Goal: Task Accomplishment & Management: Use online tool/utility

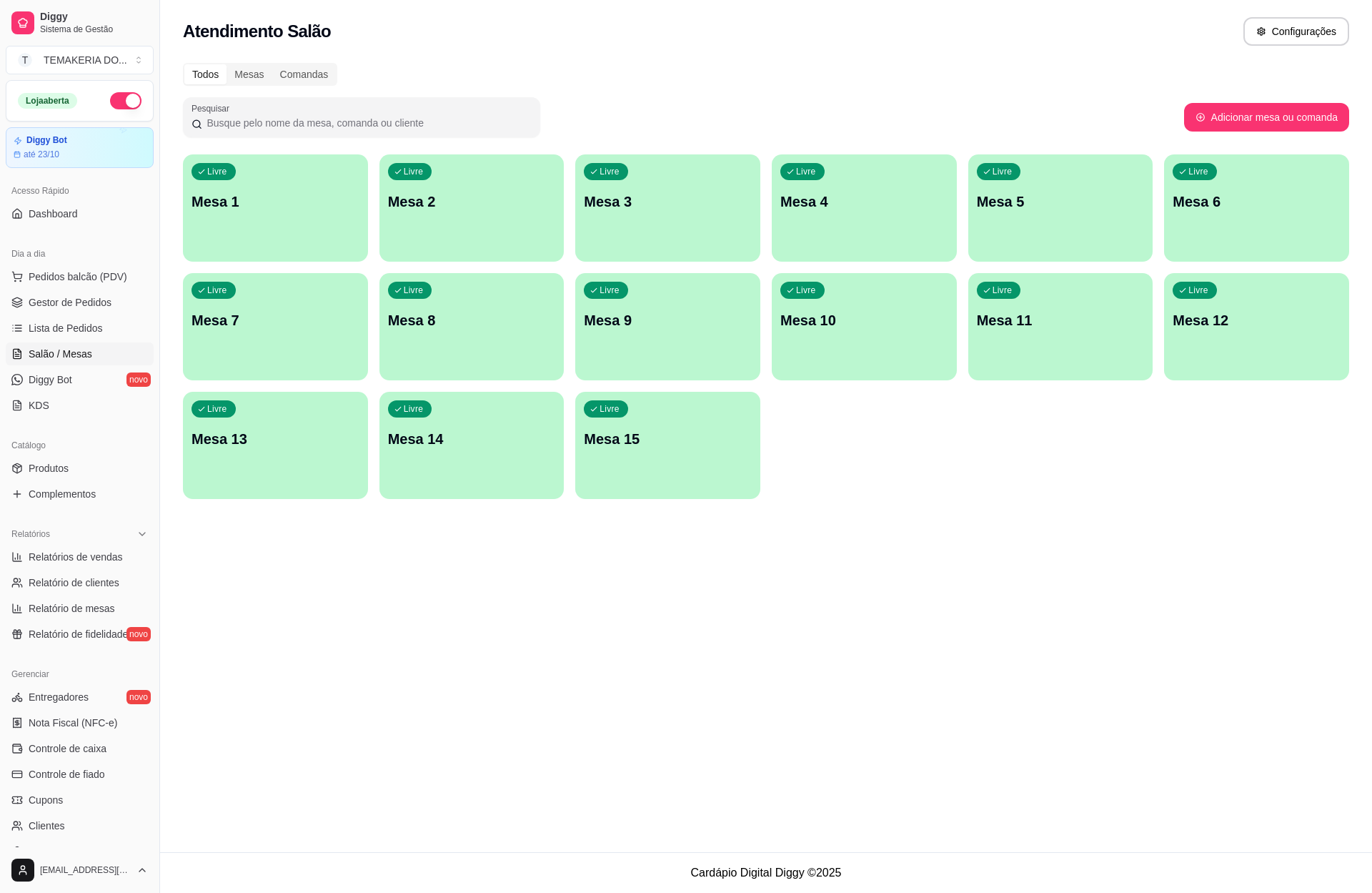
click at [505, 224] on div "Livre Mesa 2" at bounding box center [472, 199] width 185 height 90
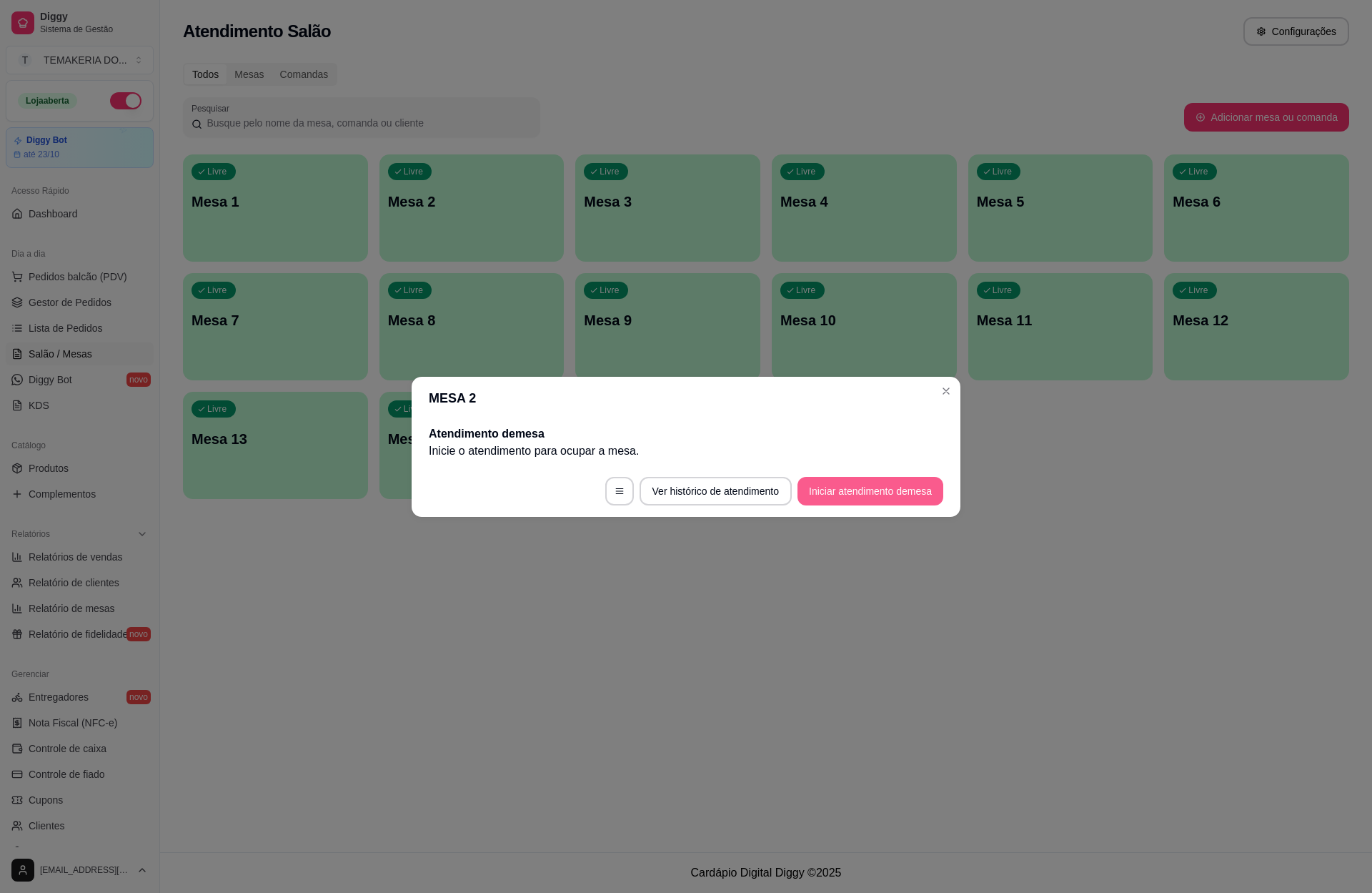
click at [821, 487] on button "Iniciar atendimento de mesa" at bounding box center [870, 491] width 146 height 29
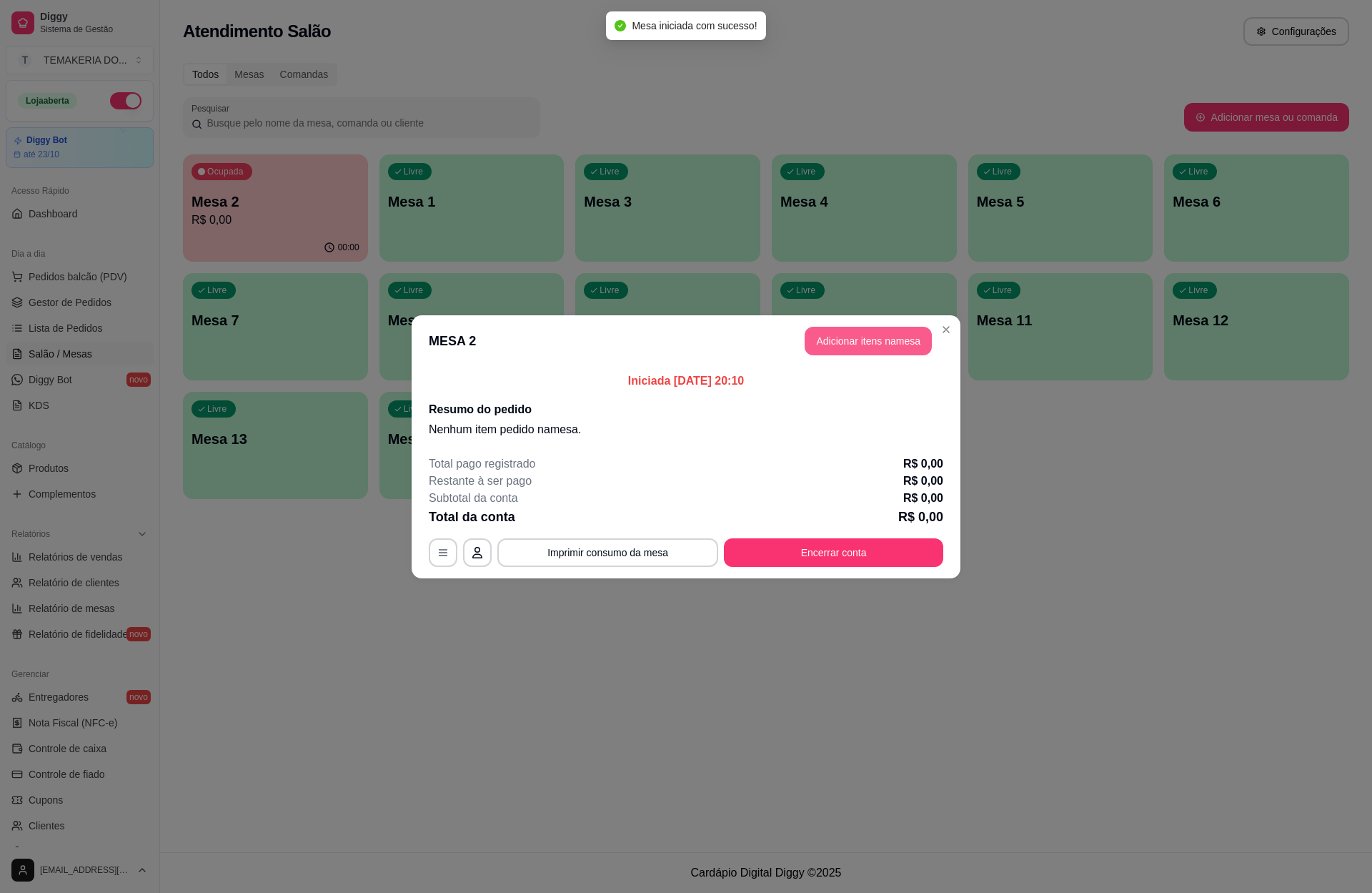
click at [830, 348] on button "Adicionar itens na mesa" at bounding box center [868, 341] width 127 height 29
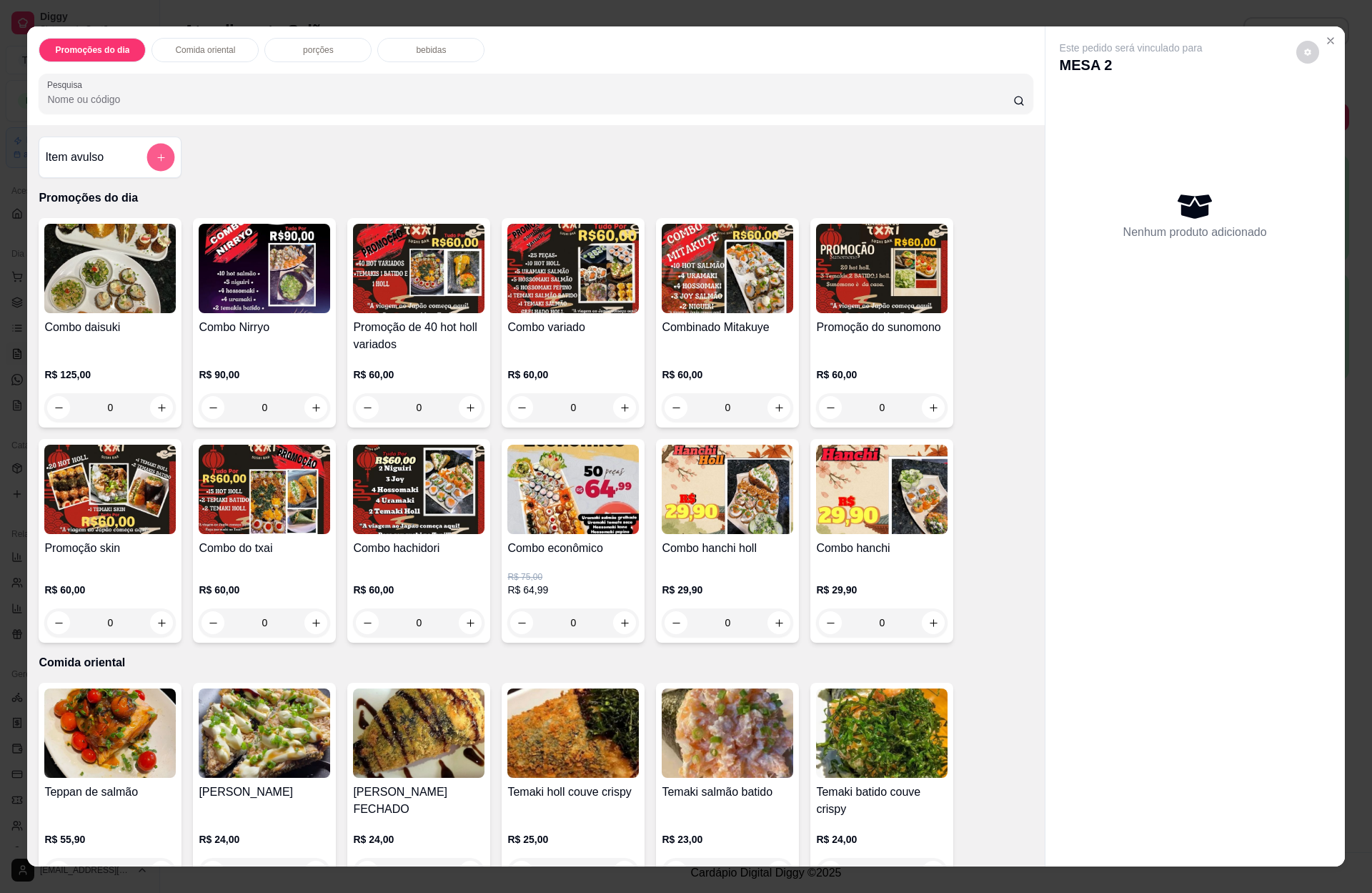
click at [152, 167] on button "add-separate-item" at bounding box center [161, 157] width 28 height 28
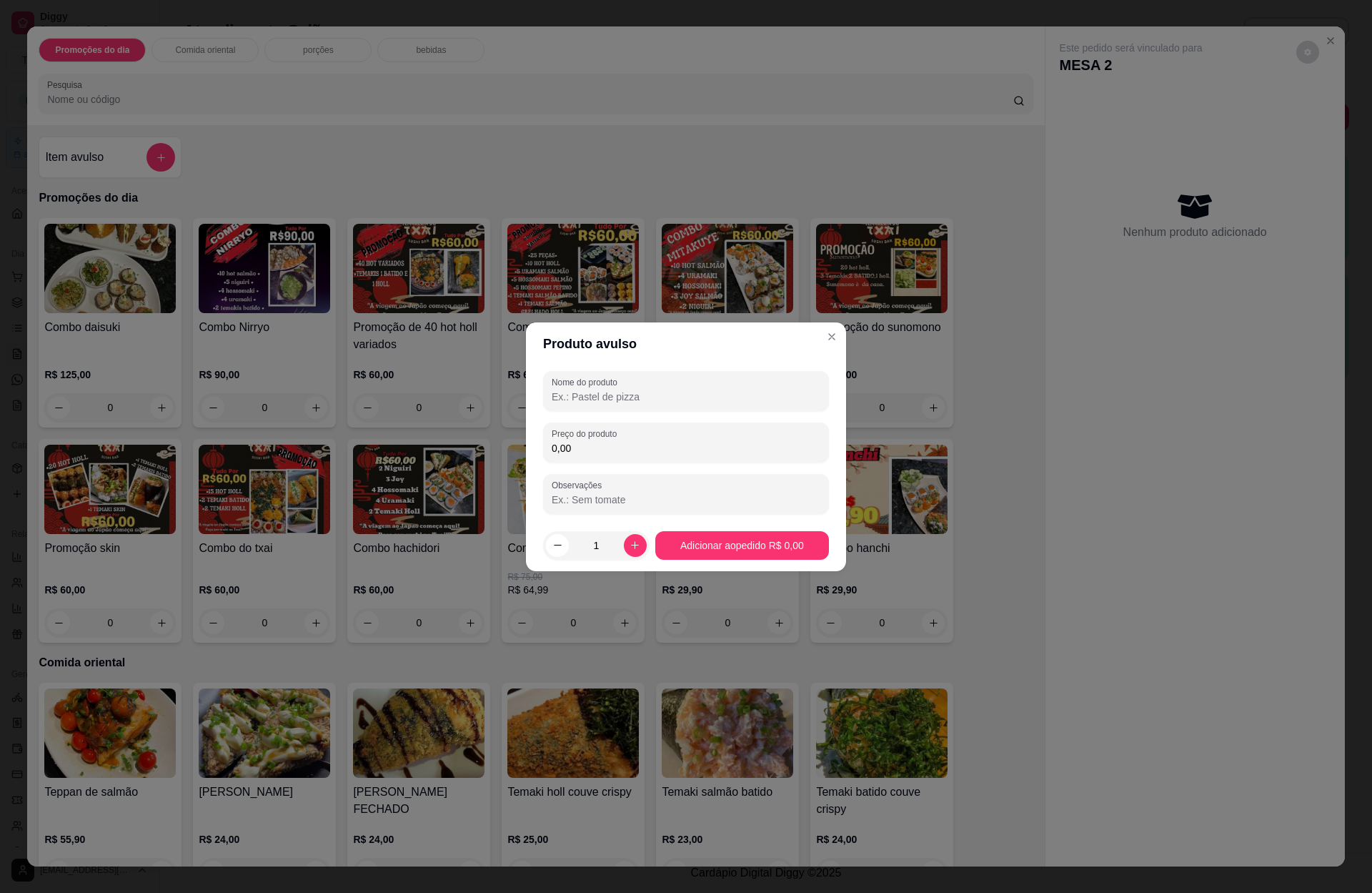
click at [590, 400] on input "Nome do produto" at bounding box center [686, 397] width 269 height 14
type input "1 rodizio dupla"
click at [621, 446] on input "0,00" at bounding box center [686, 448] width 269 height 14
type input "190,00"
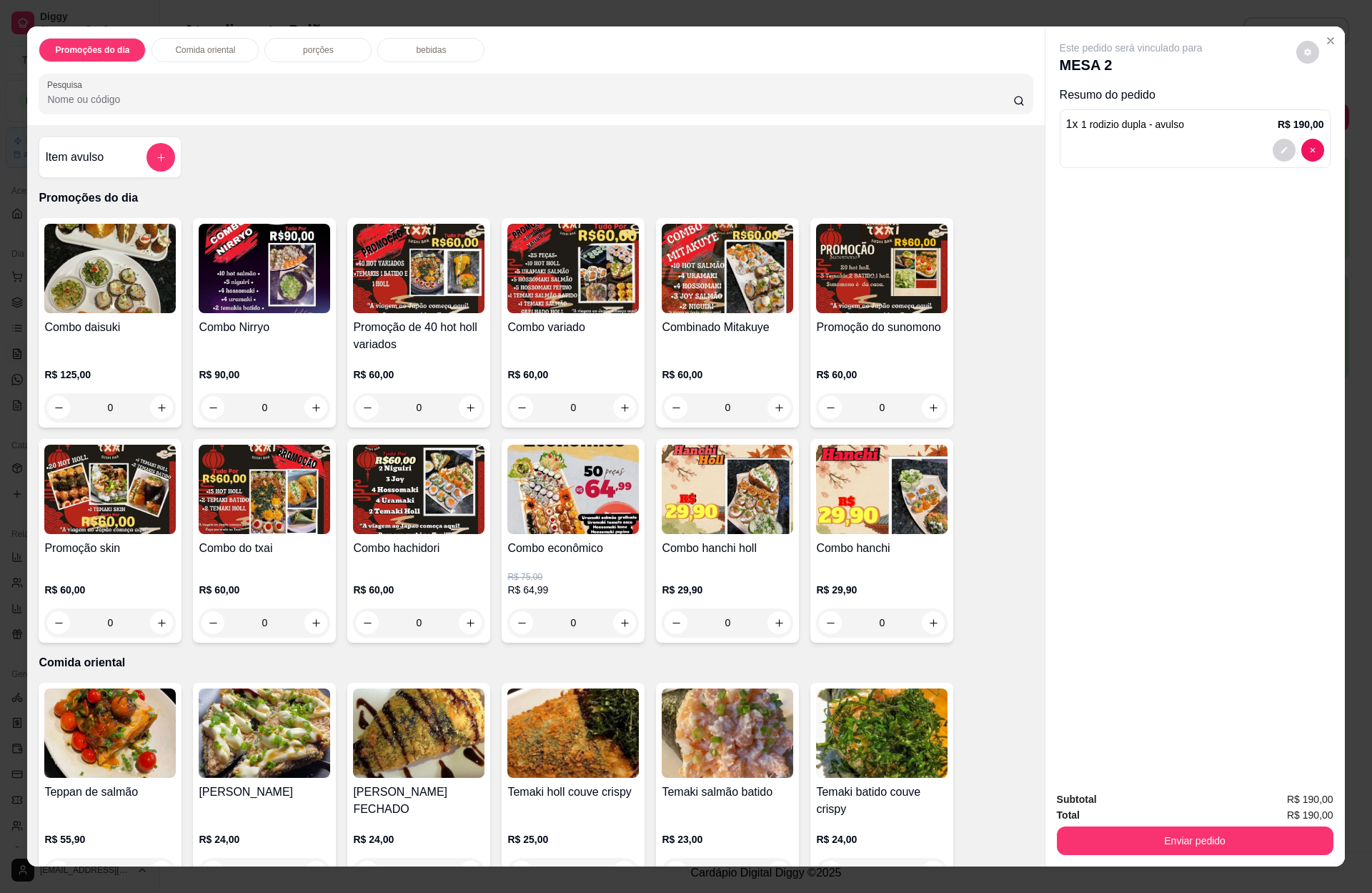
click at [433, 49] on p "bebidas" at bounding box center [431, 50] width 30 height 12
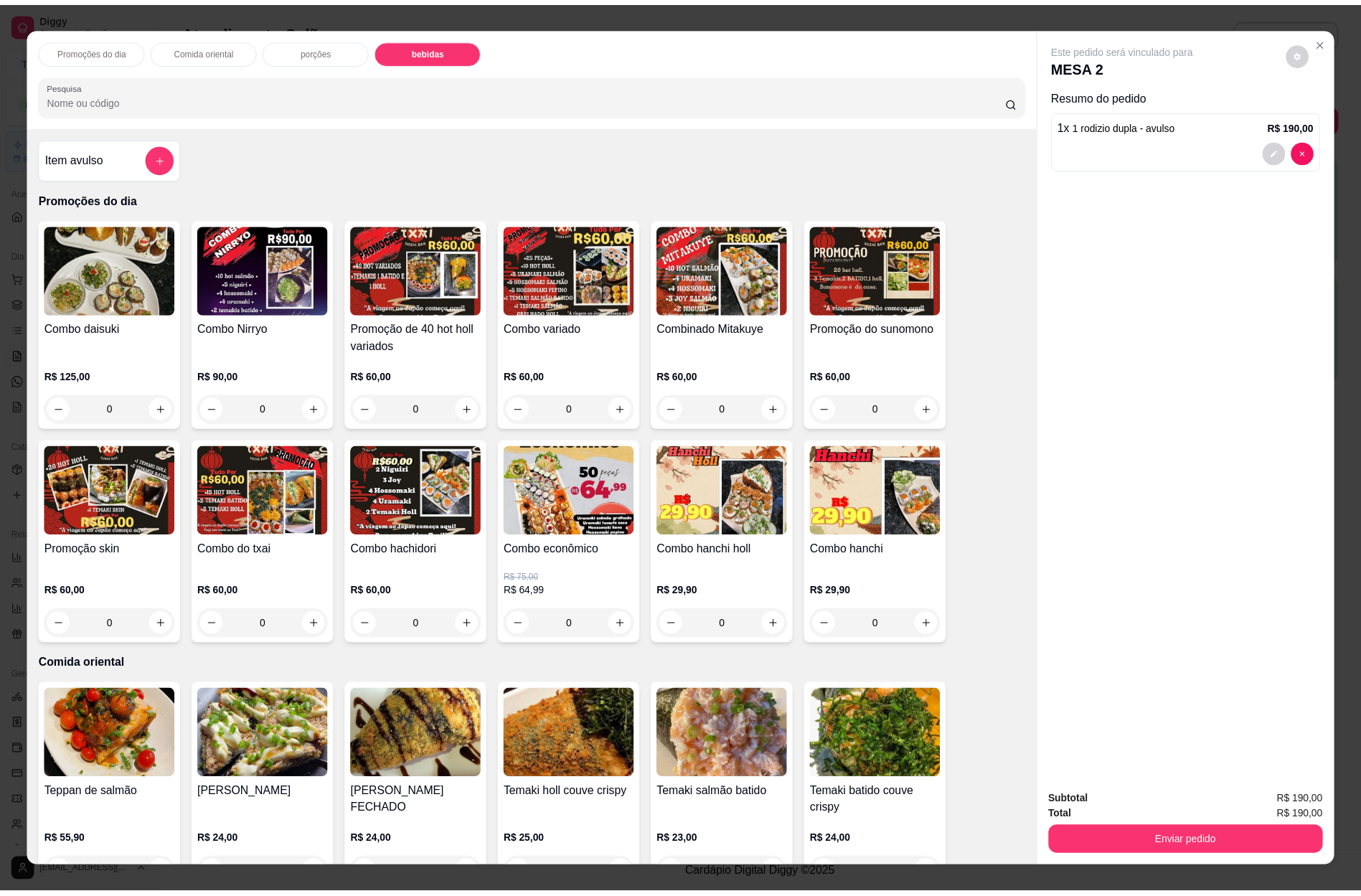
scroll to position [20, 0]
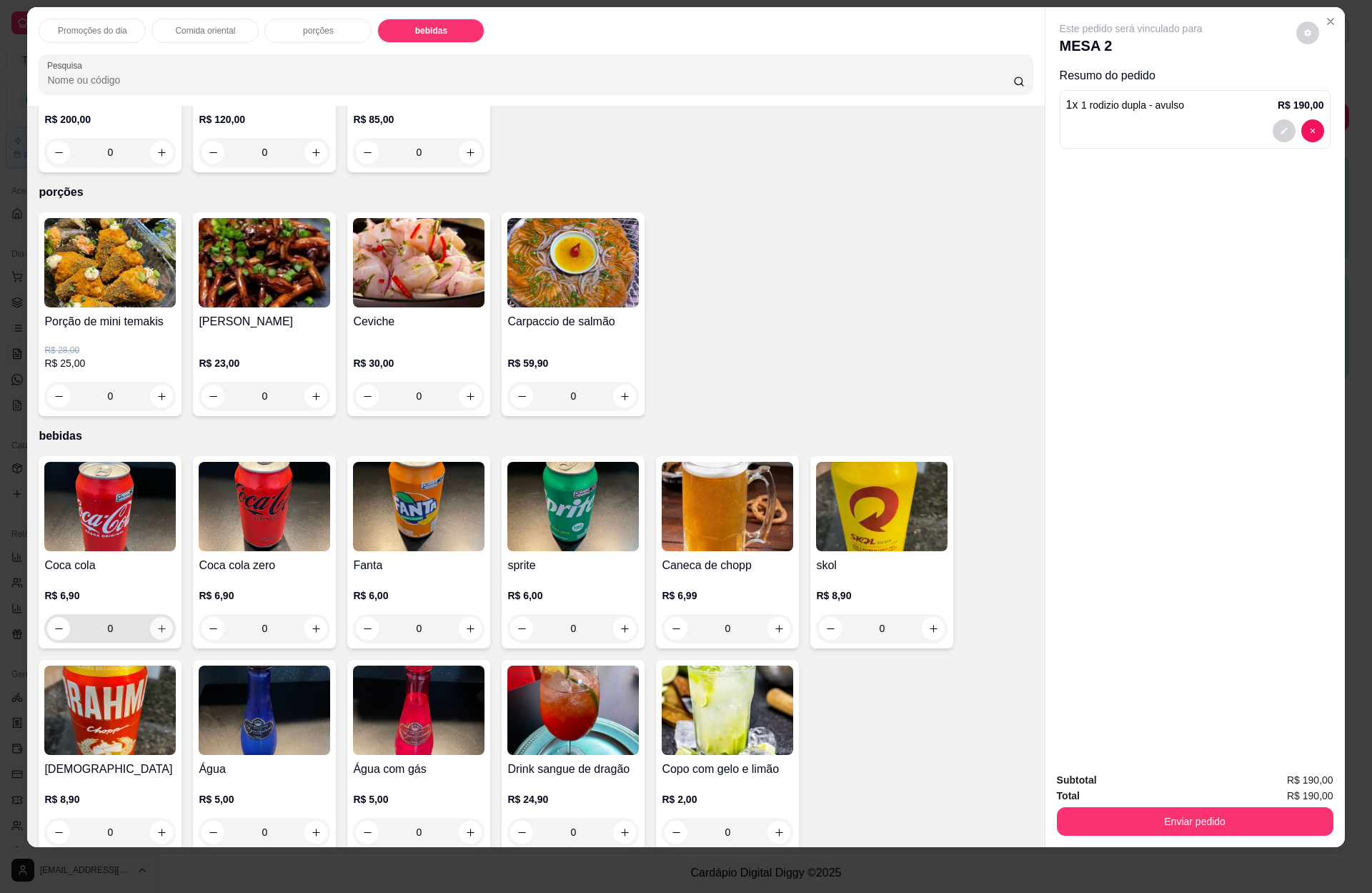
click at [156, 623] on icon "increase-product-quantity" at bounding box center [161, 628] width 11 height 11
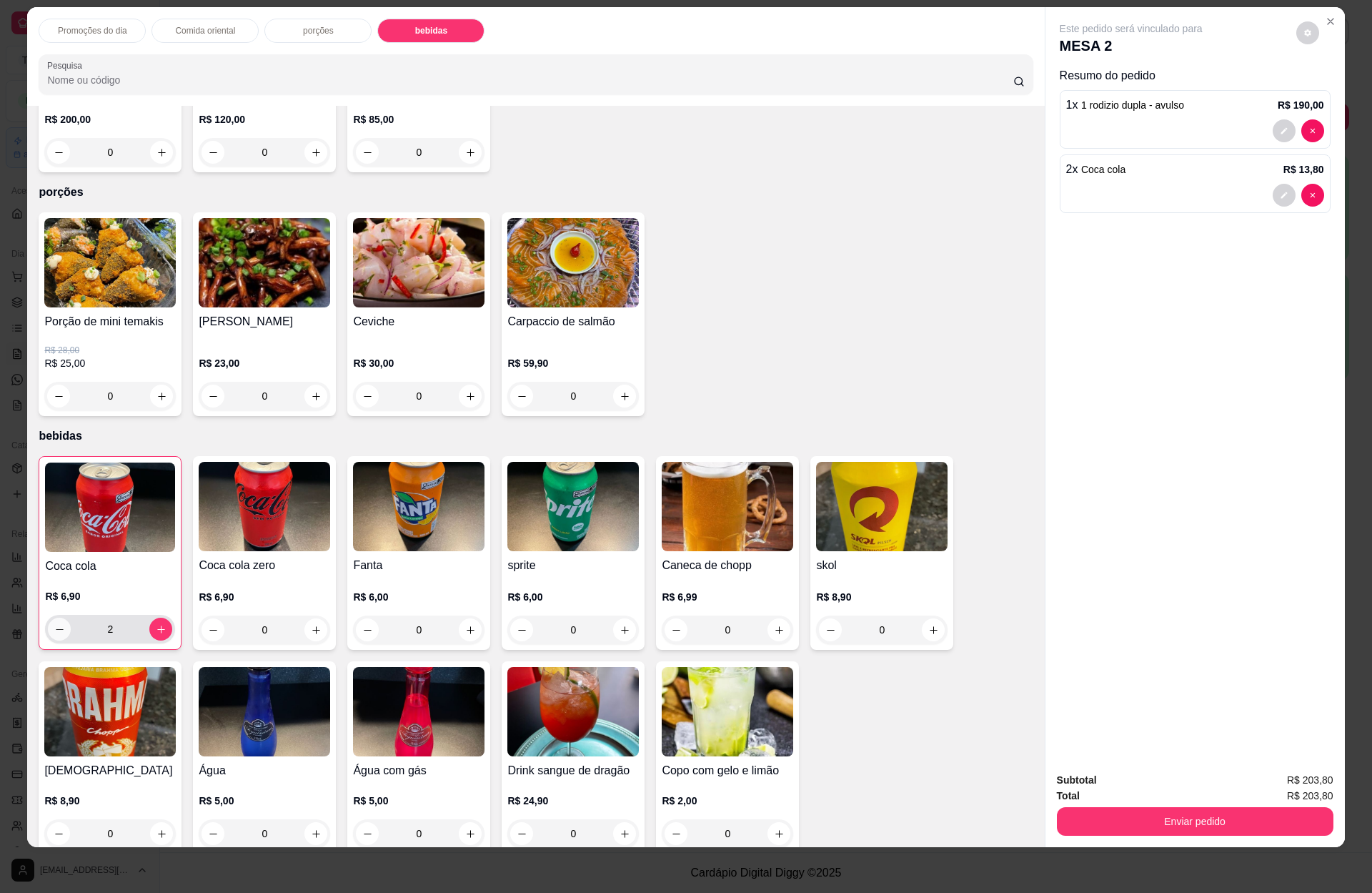
click at [54, 624] on icon "decrease-product-quantity" at bounding box center [59, 629] width 11 height 11
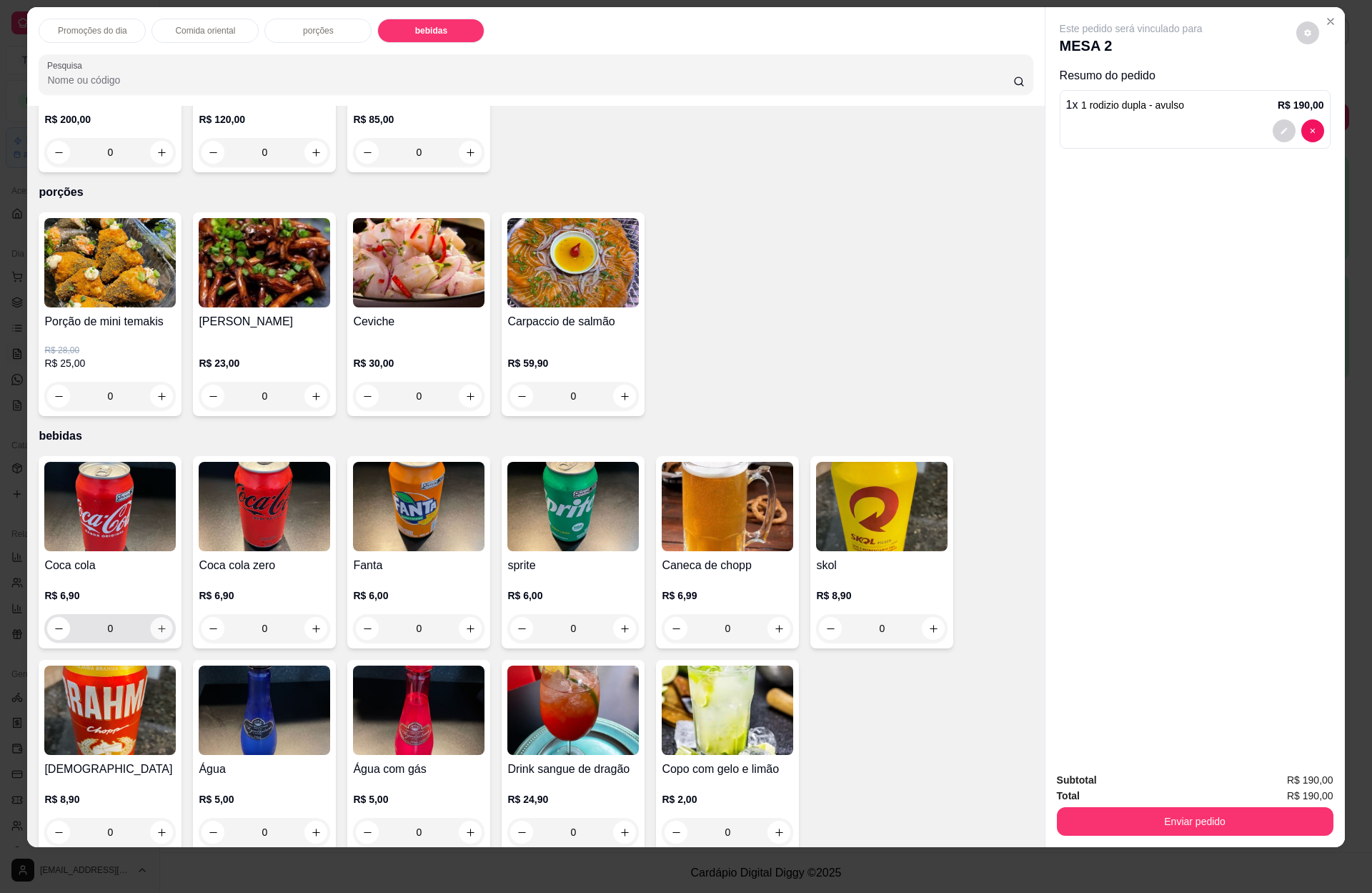
click at [156, 623] on icon "increase-product-quantity" at bounding box center [161, 628] width 11 height 11
type input "1"
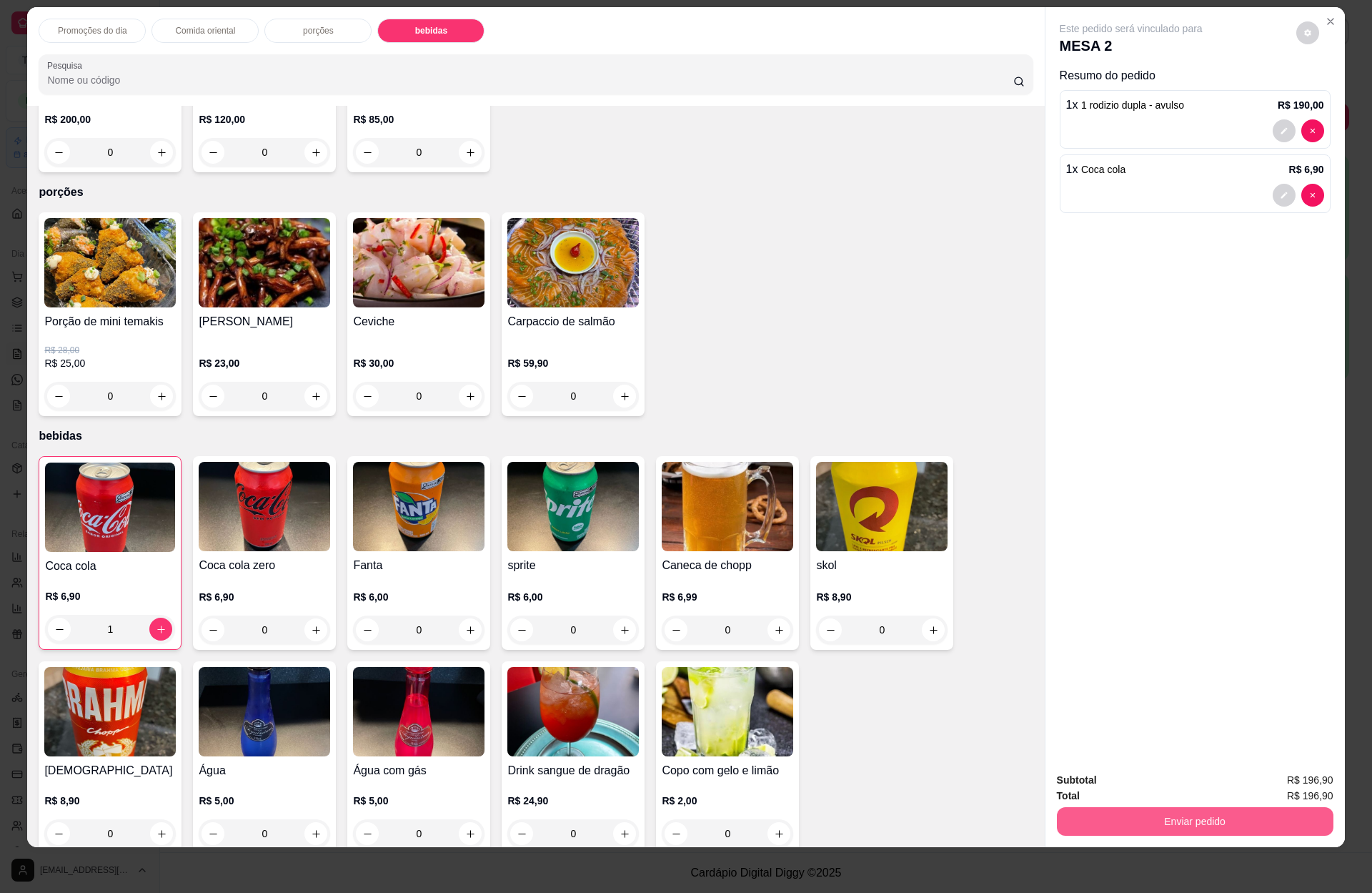
click at [1147, 809] on button "Enviar pedido" at bounding box center [1195, 822] width 277 height 29
click at [1213, 818] on button "Enviar pedido" at bounding box center [1195, 821] width 268 height 28
click at [1278, 781] on button "Enviar pedido" at bounding box center [1293, 786] width 79 height 27
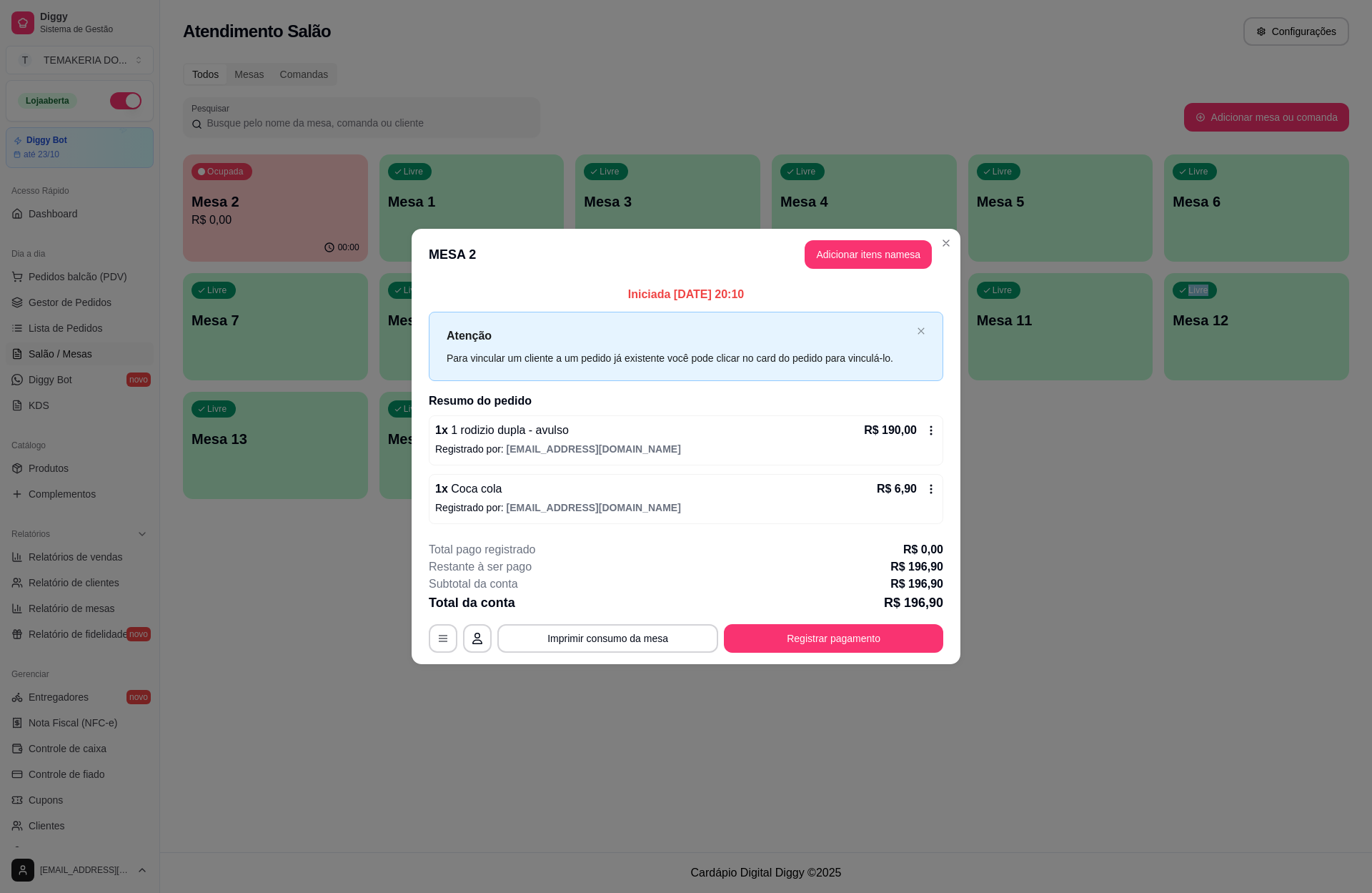
click at [1094, 626] on div "Atendimento Salão Configurações Todos Mesas Comandas Pesquisar Adicionar mesa o…" at bounding box center [766, 426] width 1212 height 852
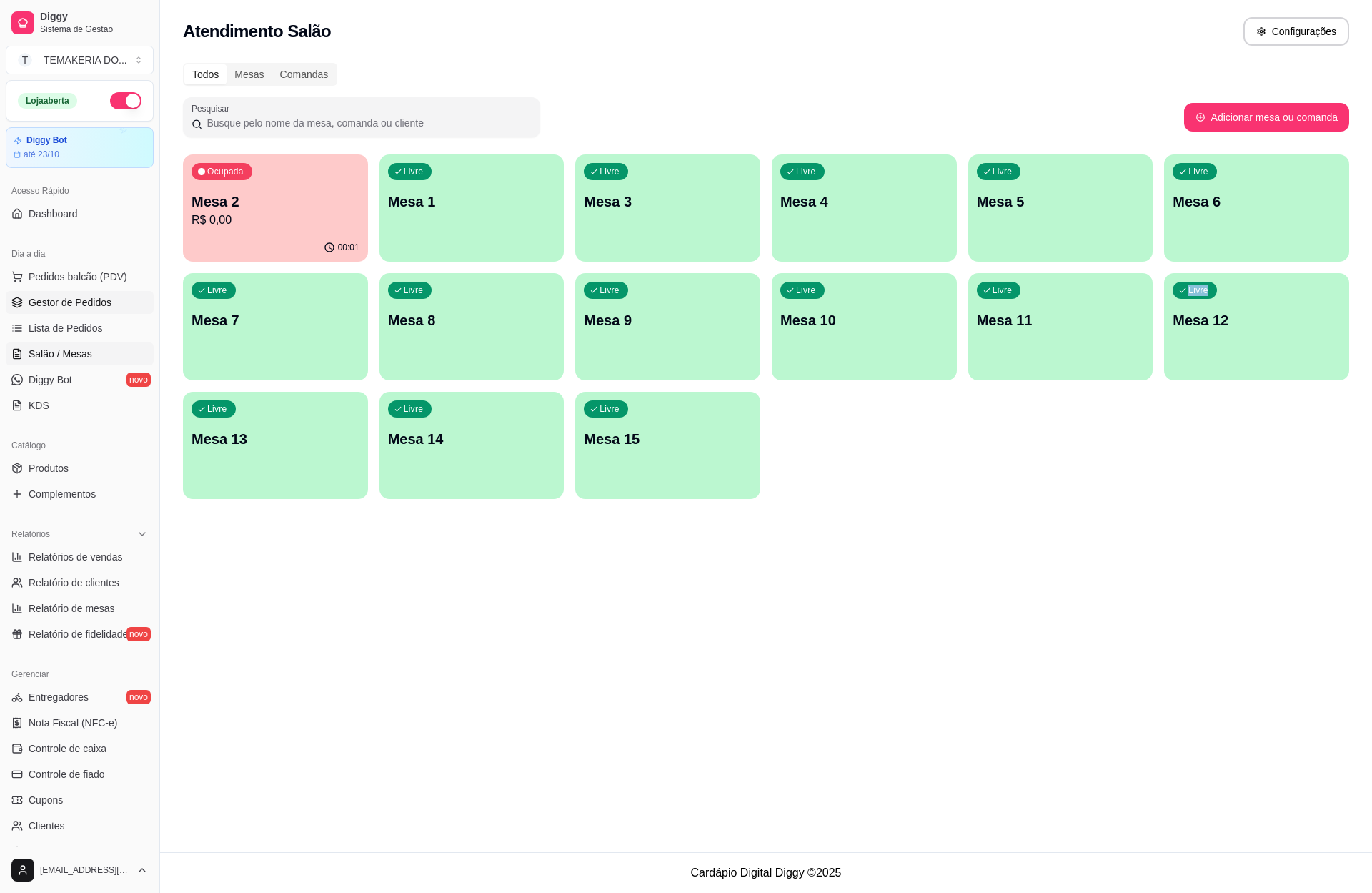
click at [99, 298] on span "Gestor de Pedidos" at bounding box center [70, 302] width 83 height 14
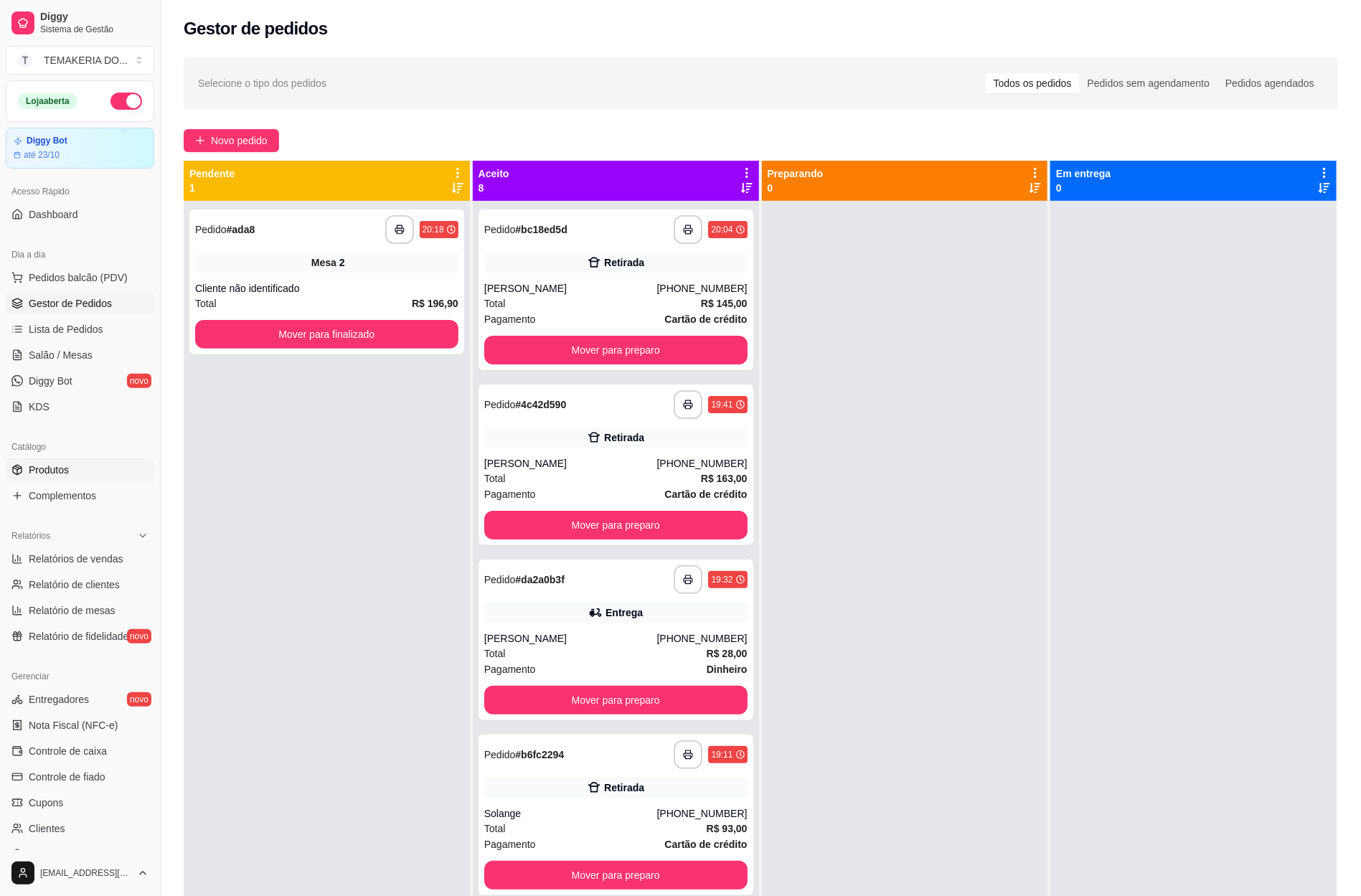
click at [50, 465] on span "Produtos" at bounding box center [49, 470] width 40 height 14
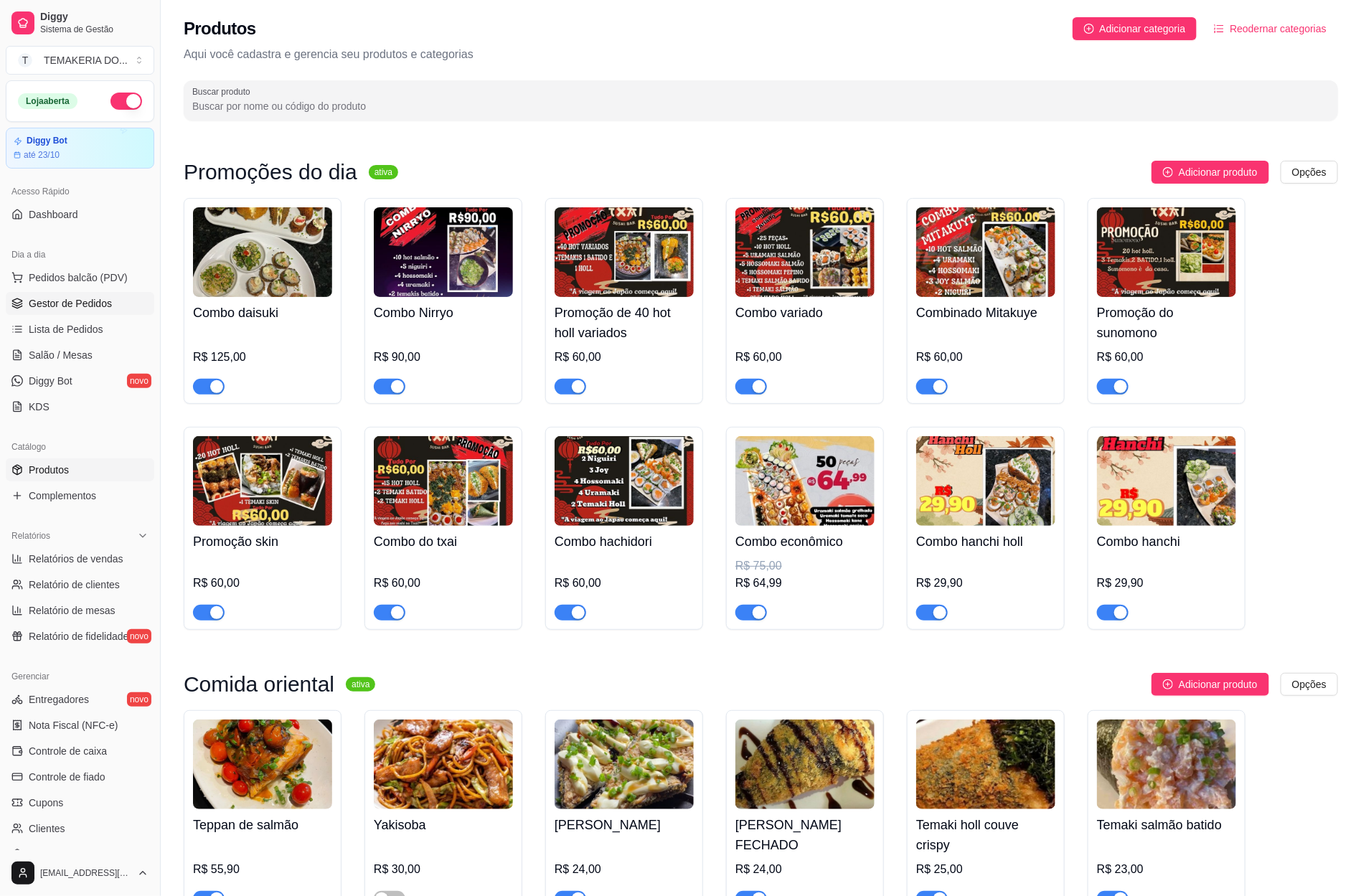
click at [100, 301] on span "Gestor de Pedidos" at bounding box center [70, 303] width 83 height 14
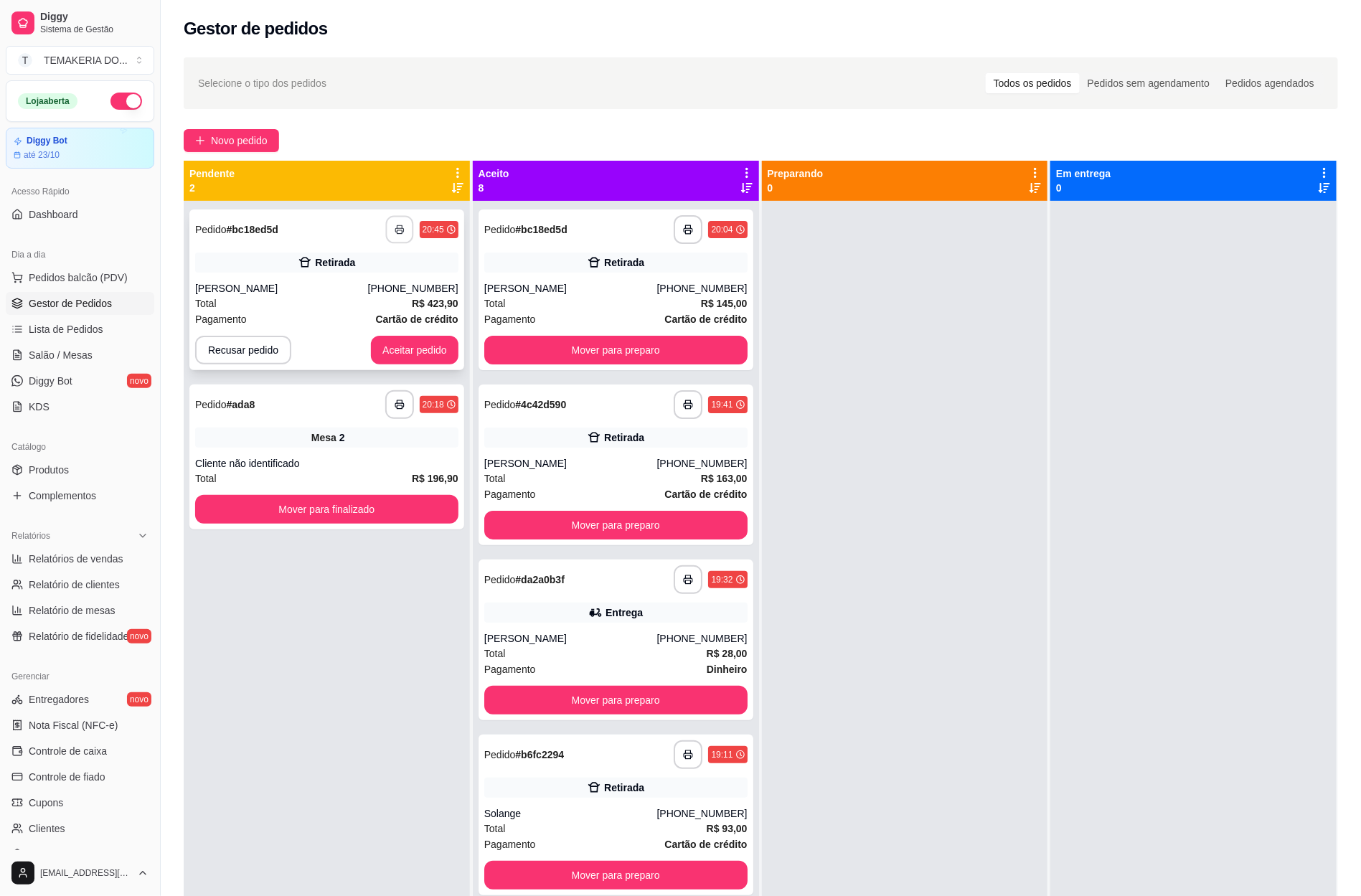
click at [392, 222] on button "button" at bounding box center [399, 229] width 28 height 28
click at [421, 351] on button "Aceitar pedido" at bounding box center [414, 350] width 85 height 28
click at [77, 353] on span "Salão / Mesas" at bounding box center [61, 355] width 64 height 14
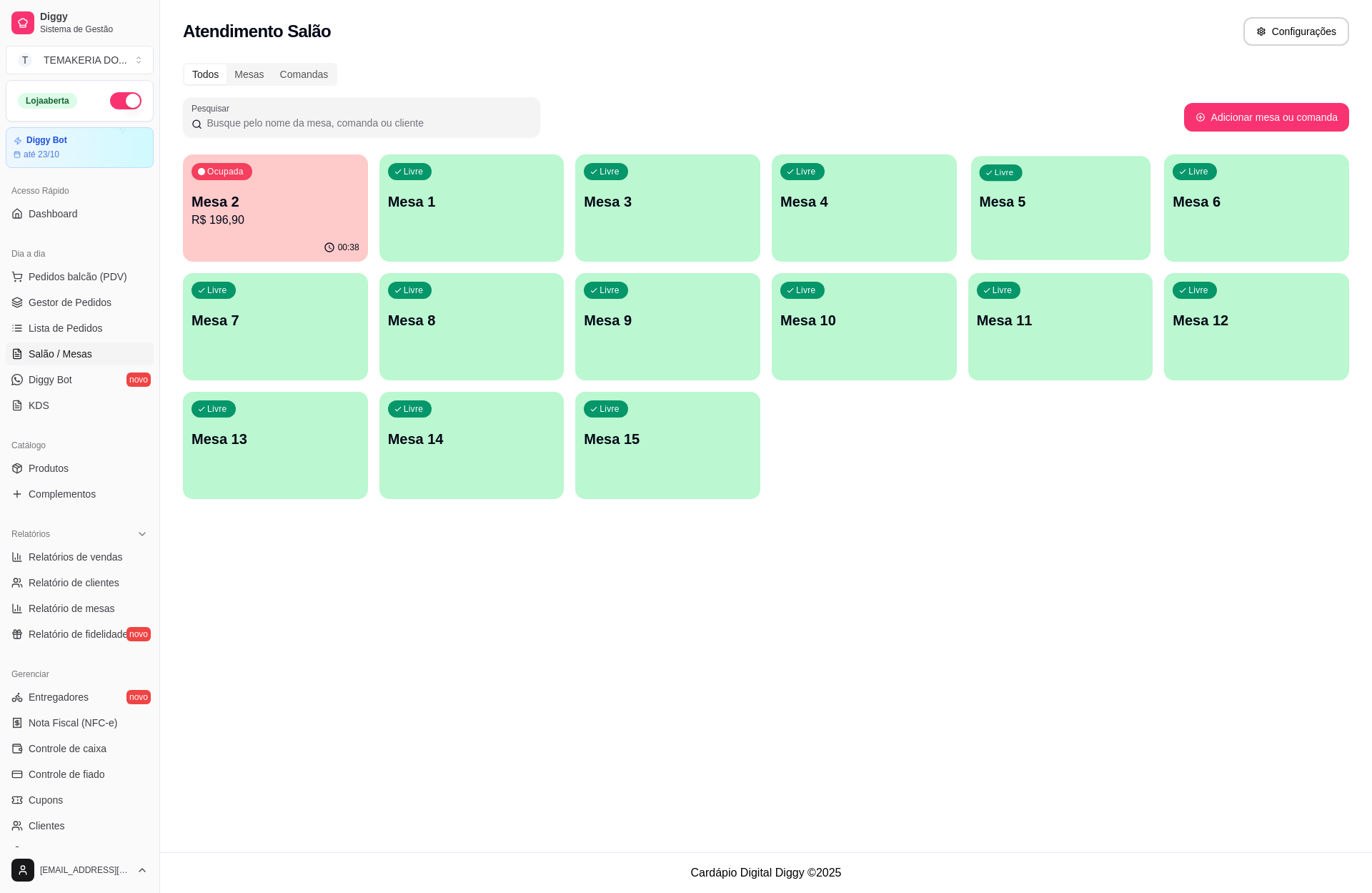
click at [1038, 230] on div "Livre Mesa 5" at bounding box center [1061, 199] width 180 height 87
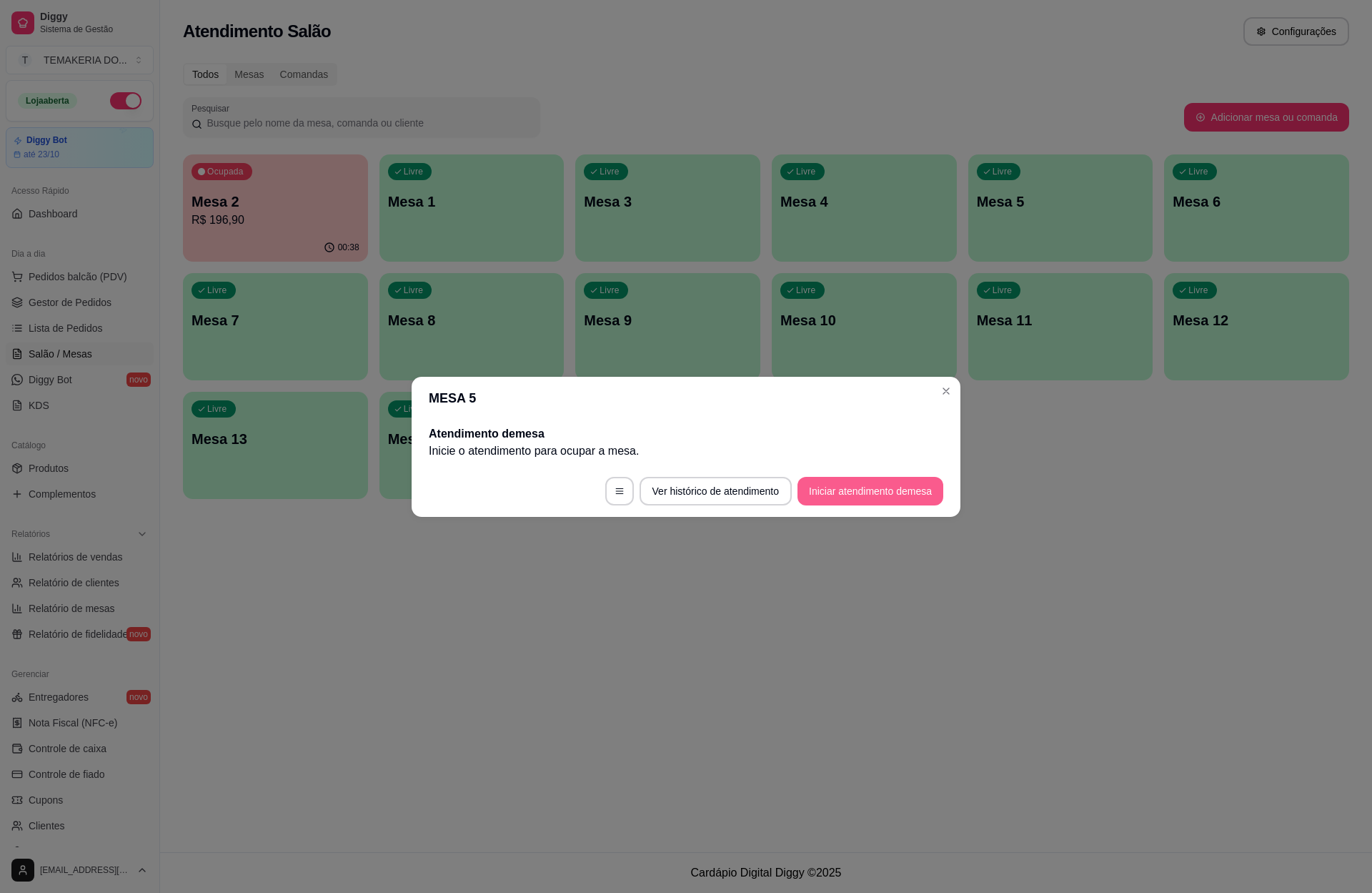
click at [836, 480] on button "Iniciar atendimento de mesa" at bounding box center [870, 491] width 146 height 29
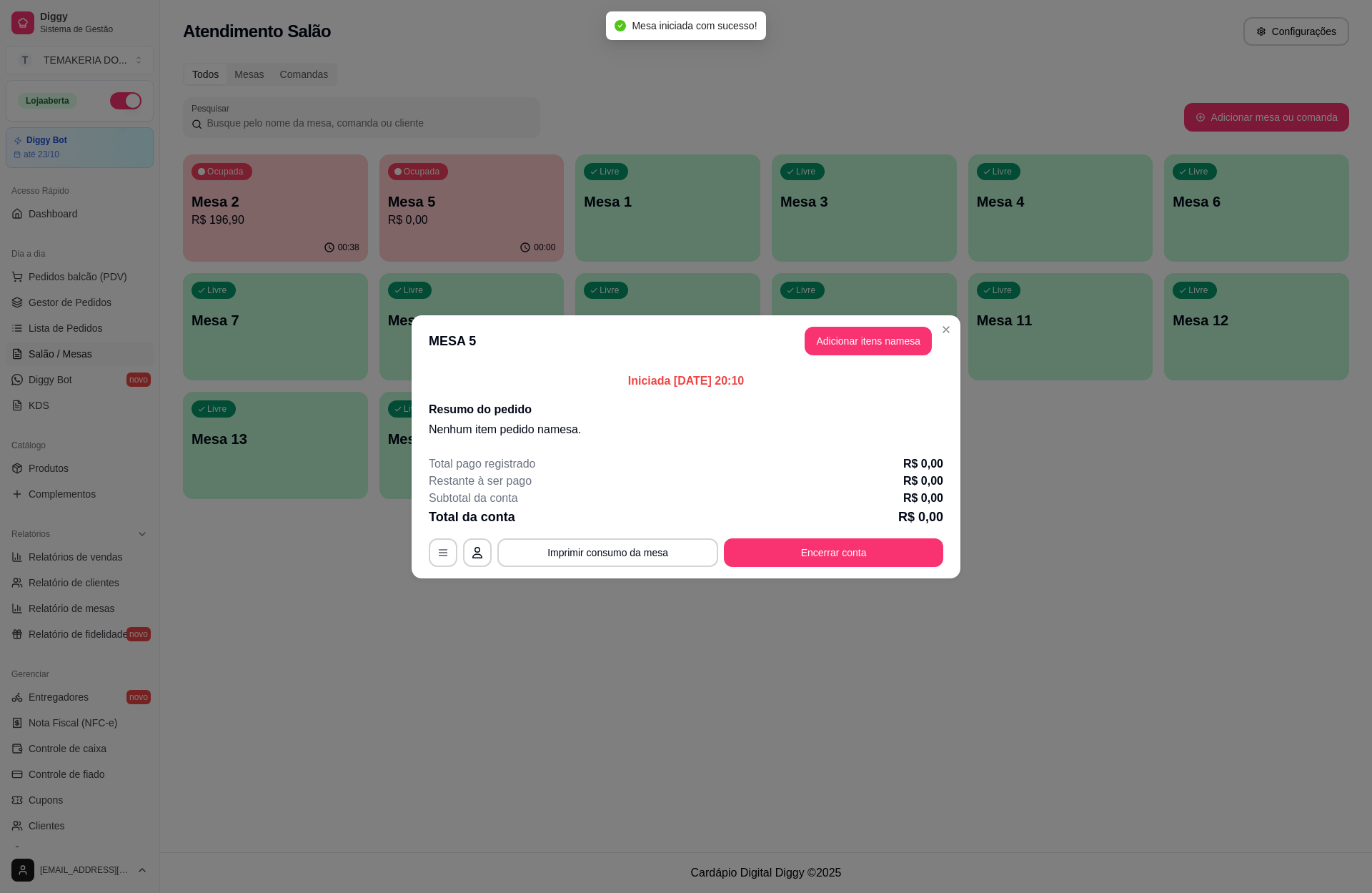
click at [842, 320] on header "MESA 5 Adicionar itens na mesa" at bounding box center [686, 340] width 549 height 51
click at [834, 354] on button "Adicionar itens na mesa" at bounding box center [868, 341] width 127 height 29
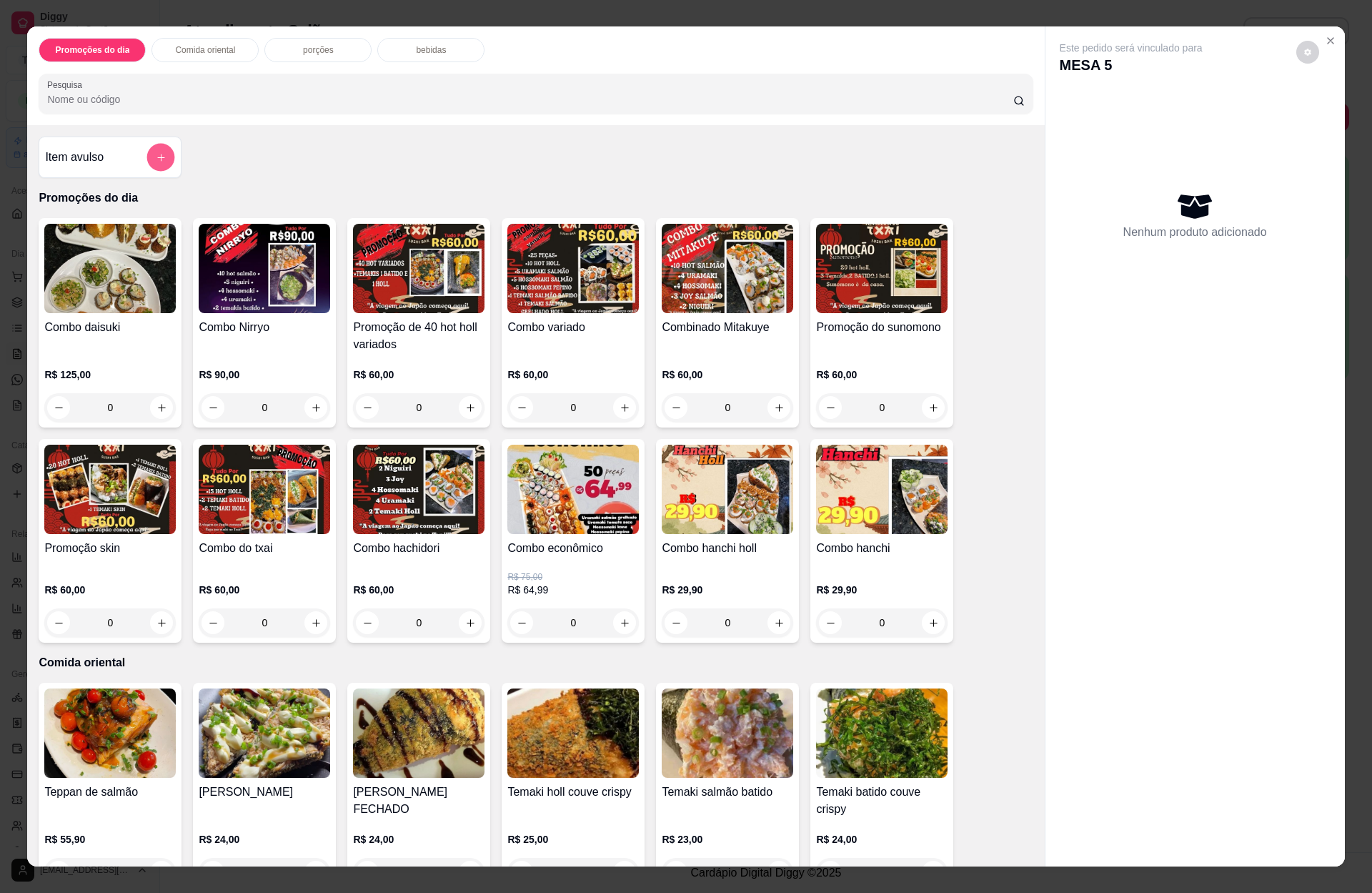
click at [156, 163] on icon "add-separate-item" at bounding box center [161, 157] width 11 height 11
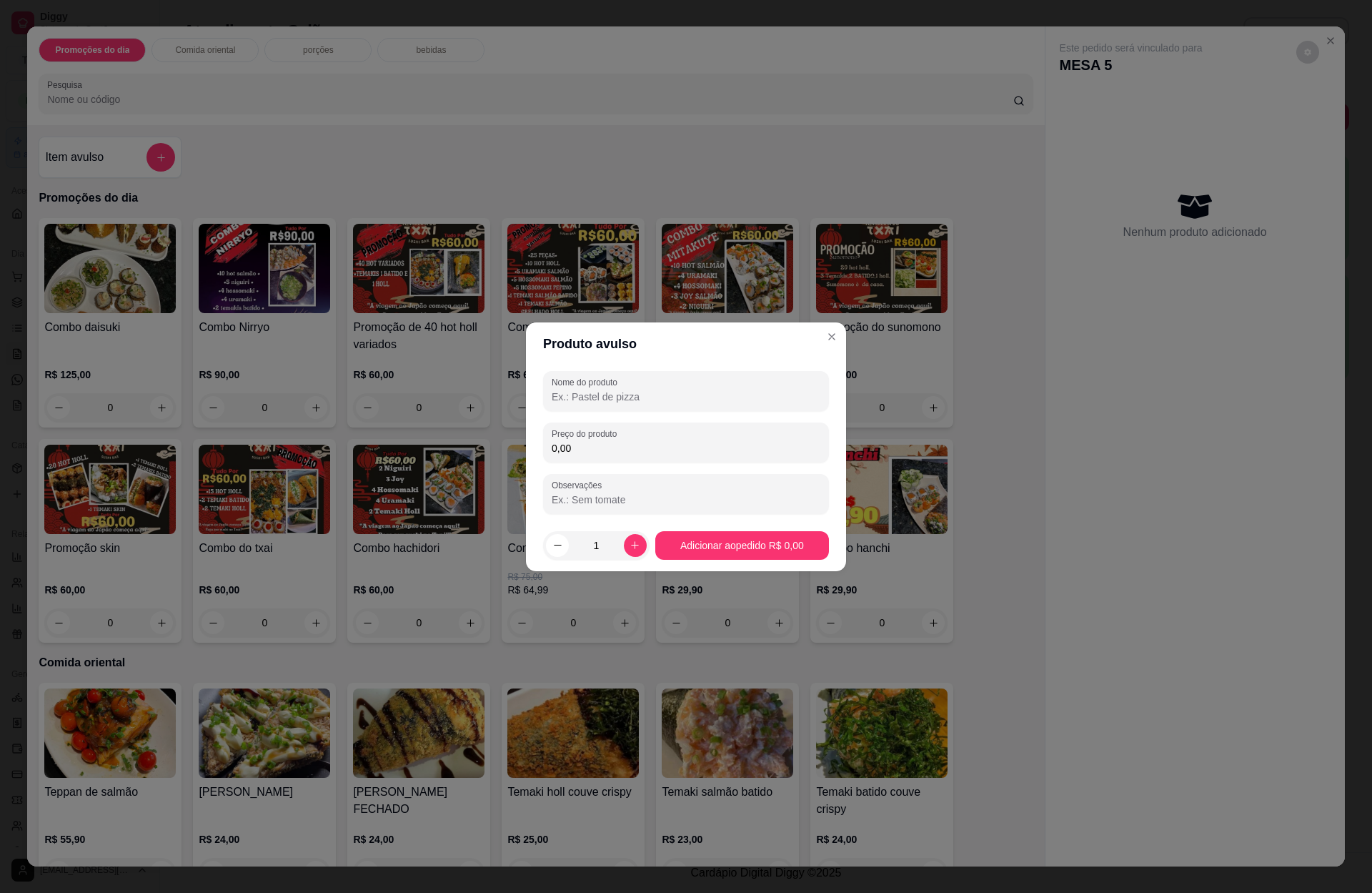
click at [588, 390] on input "Nome do produto" at bounding box center [686, 397] width 269 height 14
type input "2 [PERSON_NAME]"
click at [590, 451] on input "0,00" at bounding box center [686, 448] width 269 height 14
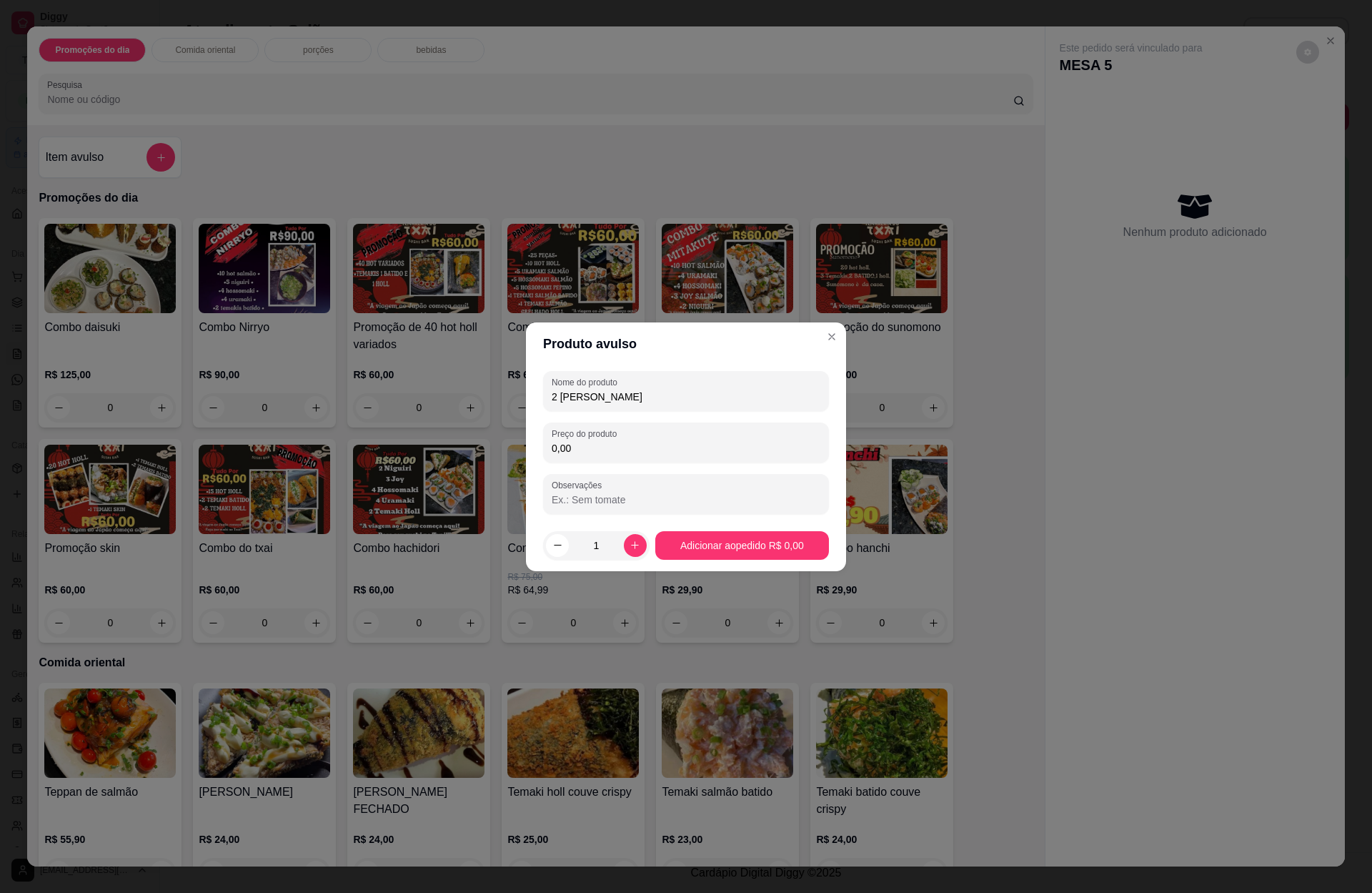
click at [624, 463] on div "Nome do produto 2 rodizio casal Preço do produto 0,00 Observações" at bounding box center [686, 442] width 286 height 143
drag, startPoint x: 603, startPoint y: 427, endPoint x: 600, endPoint y: 437, distance: 10.4
click at [601, 434] on label "Preço do produto" at bounding box center [586, 434] width 70 height 12
click at [596, 457] on div "Preço do produto 0,00" at bounding box center [686, 442] width 286 height 40
click at [596, 452] on input "0,00" at bounding box center [686, 448] width 269 height 14
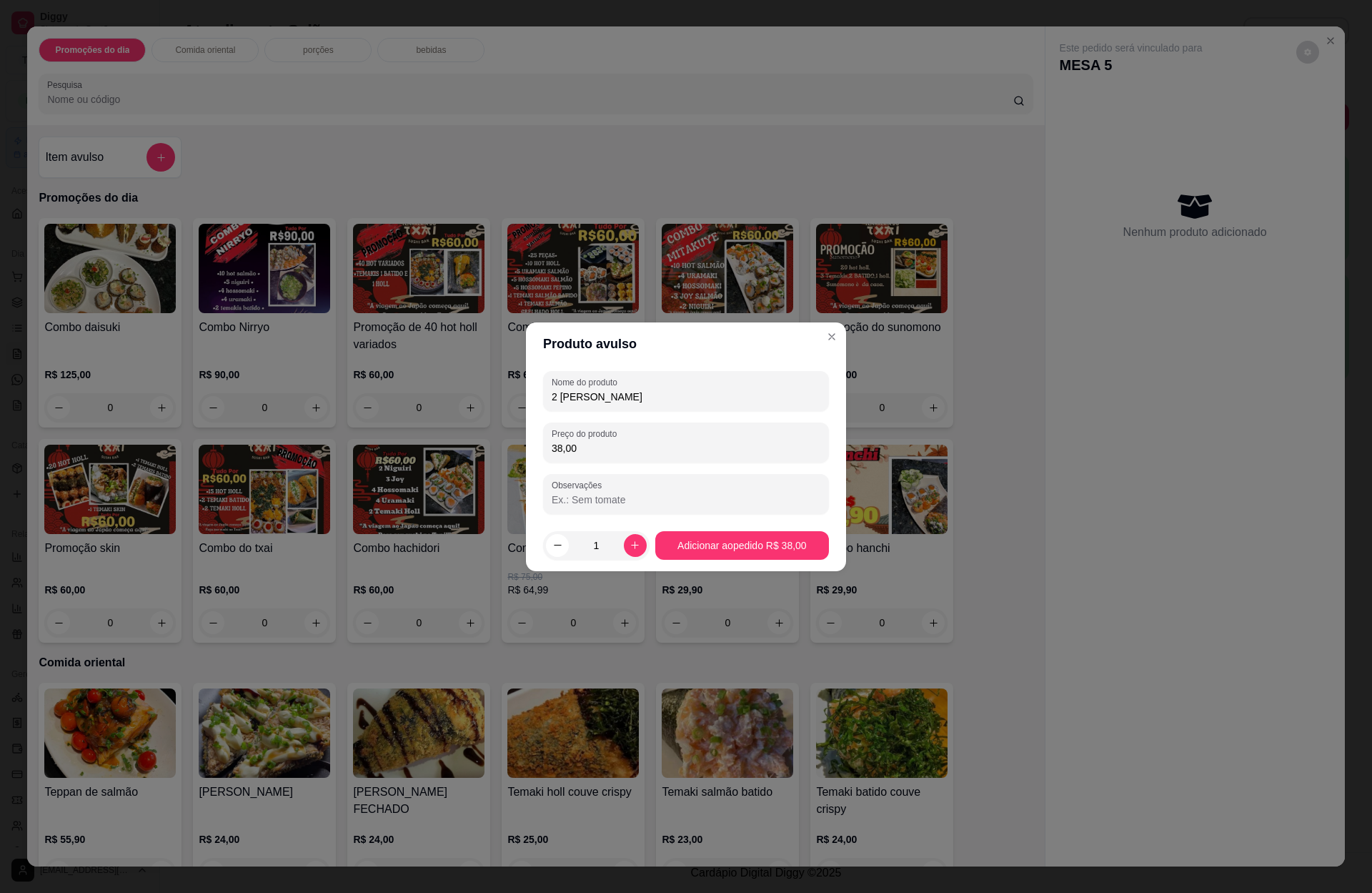
type input "380,00"
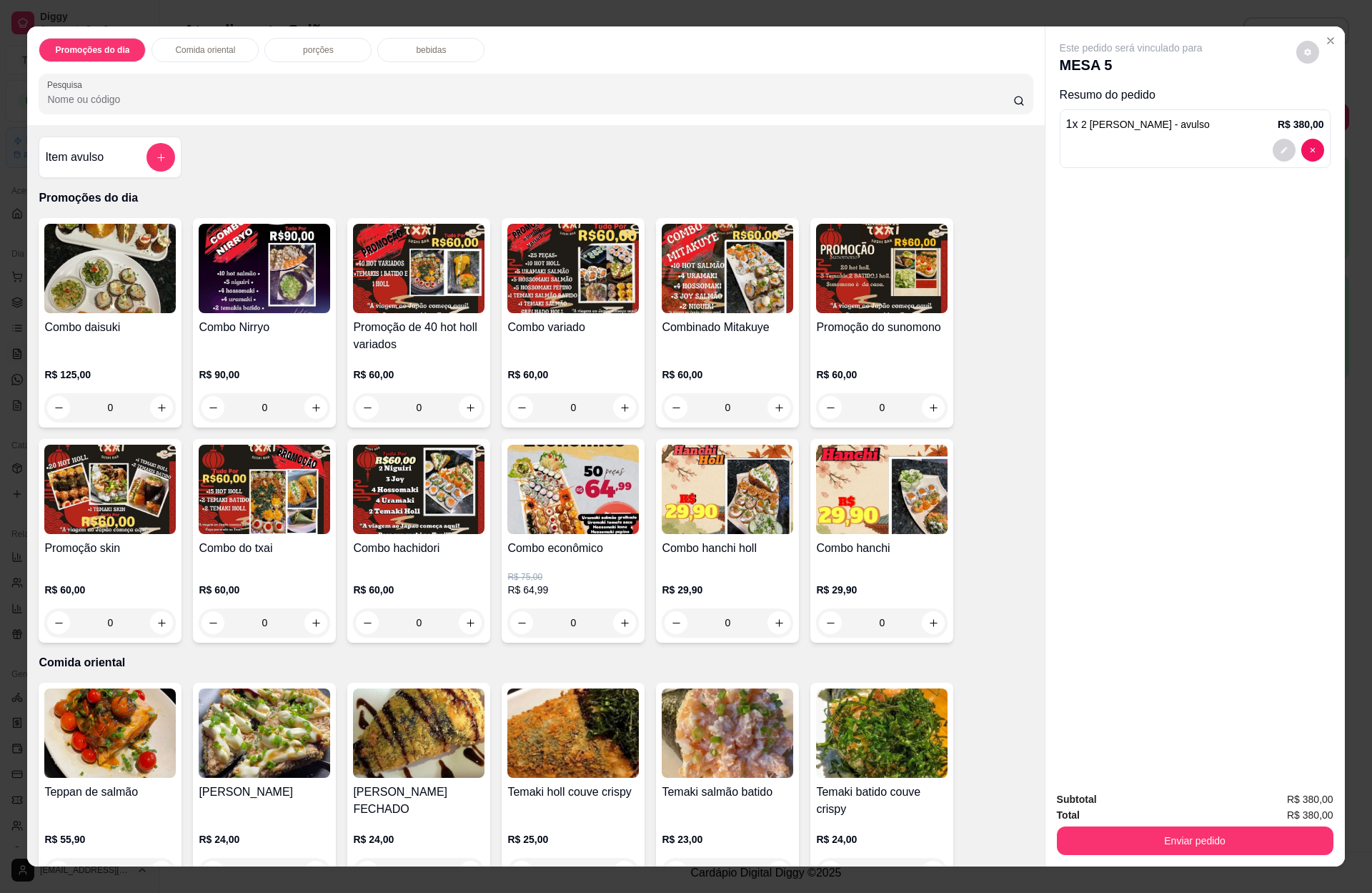
click at [418, 47] on p "bebidas" at bounding box center [431, 50] width 30 height 12
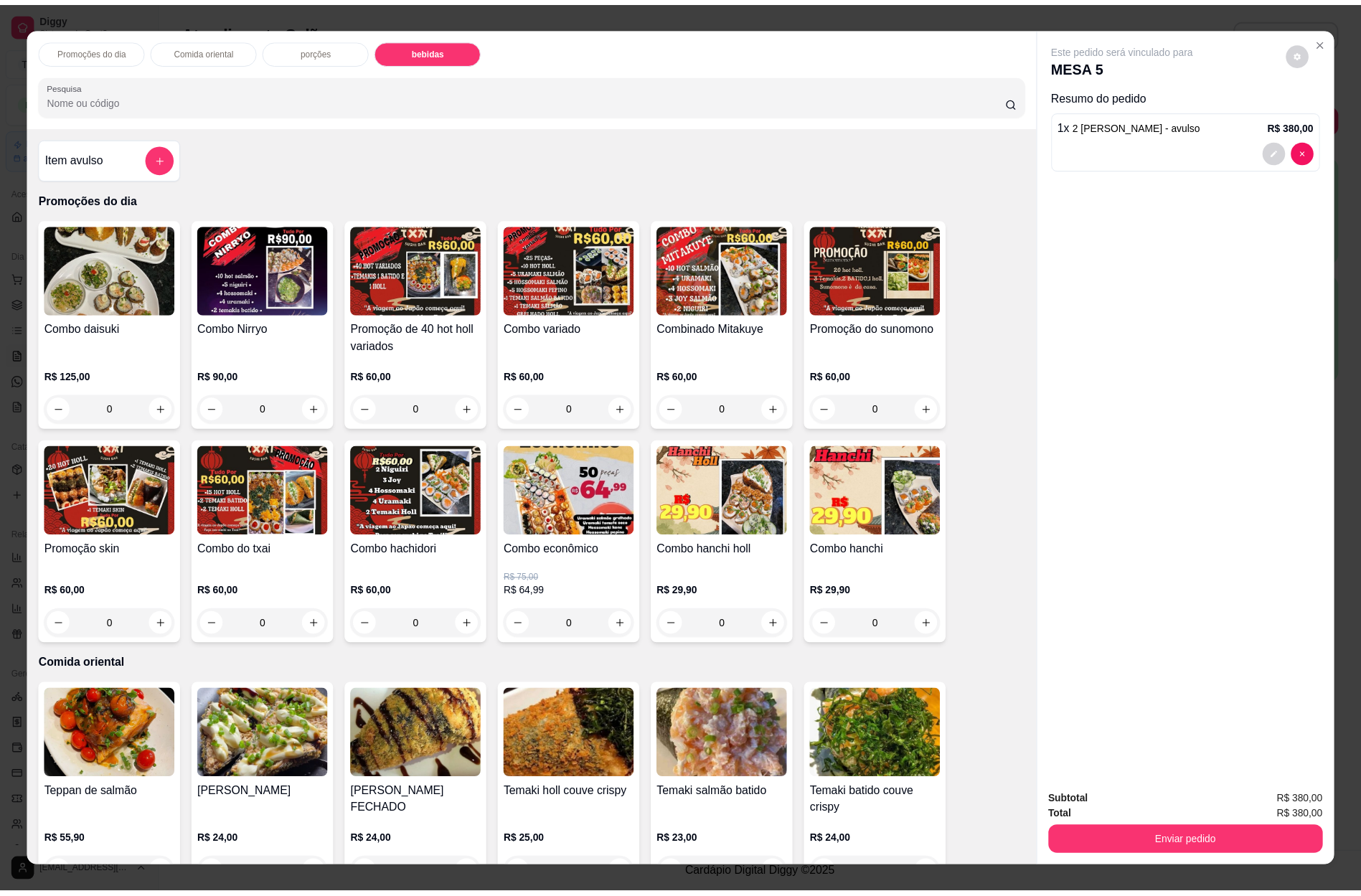
scroll to position [20, 0]
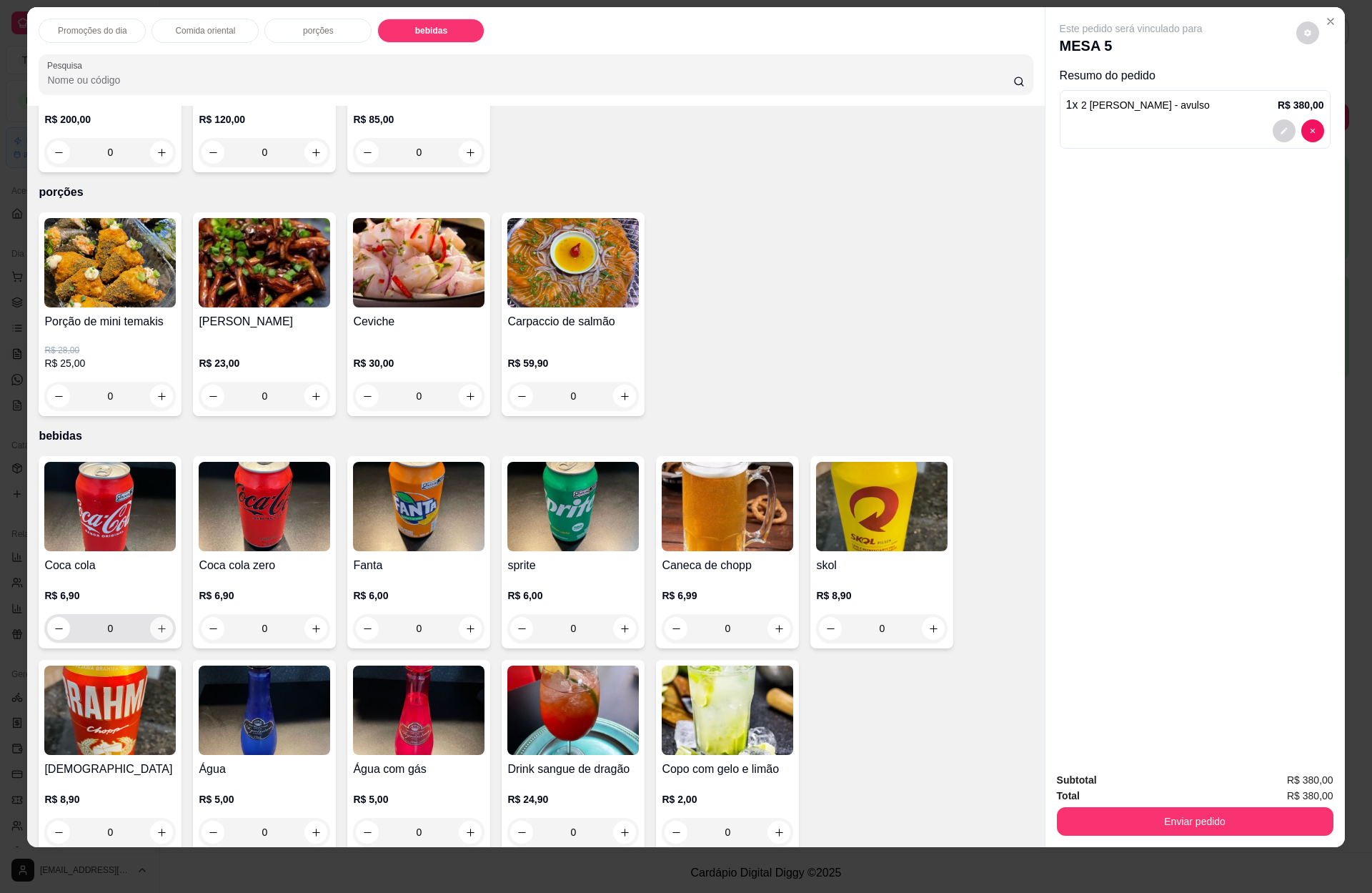
click at [159, 623] on icon "increase-product-quantity" at bounding box center [161, 628] width 11 height 11
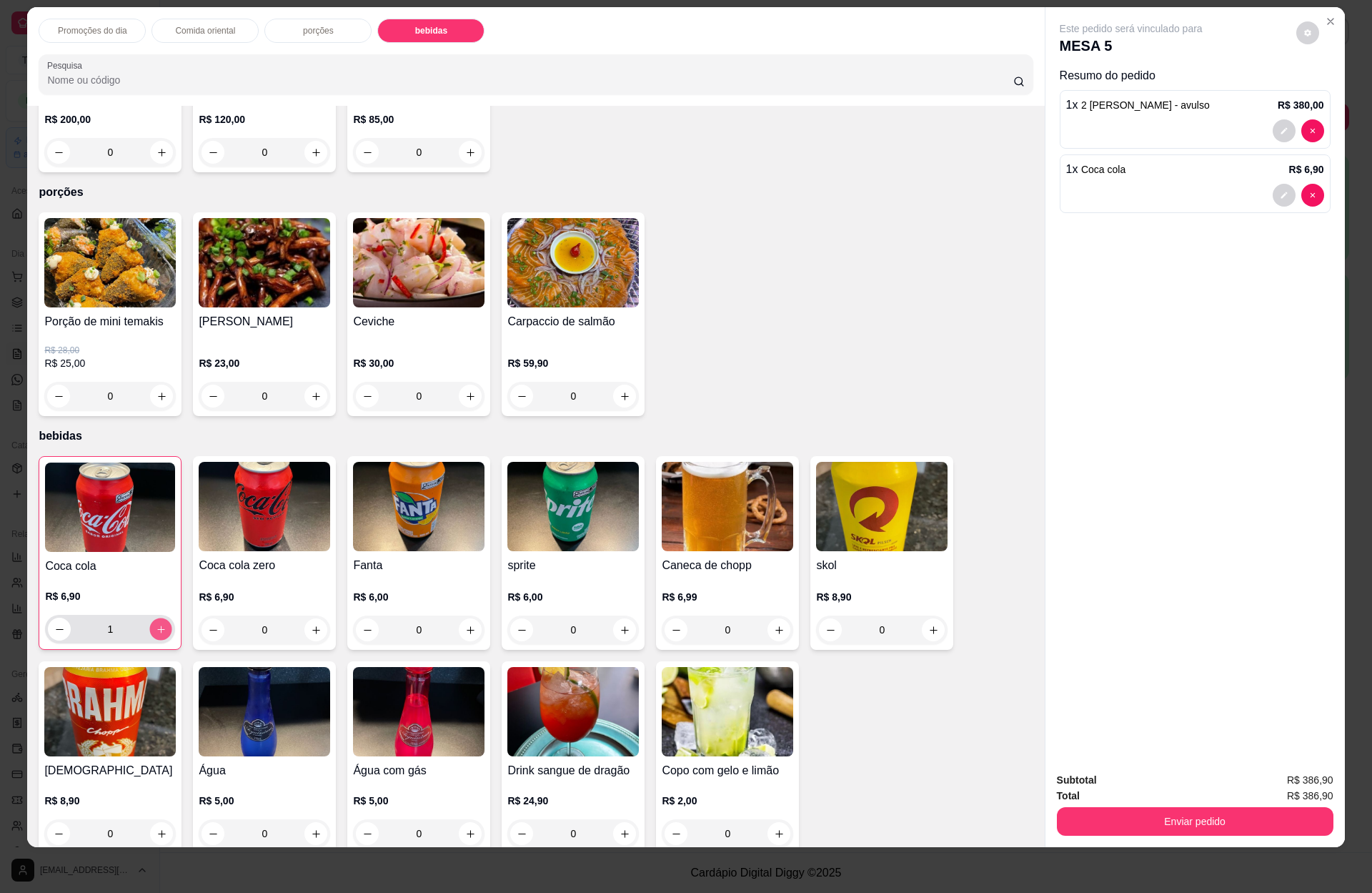
click at [159, 618] on button "increase-product-quantity" at bounding box center [161, 629] width 22 height 22
click at [154, 617] on button "increase-product-quantity" at bounding box center [161, 629] width 23 height 23
type input "4"
click at [1192, 818] on button "Enviar pedido" at bounding box center [1195, 822] width 277 height 29
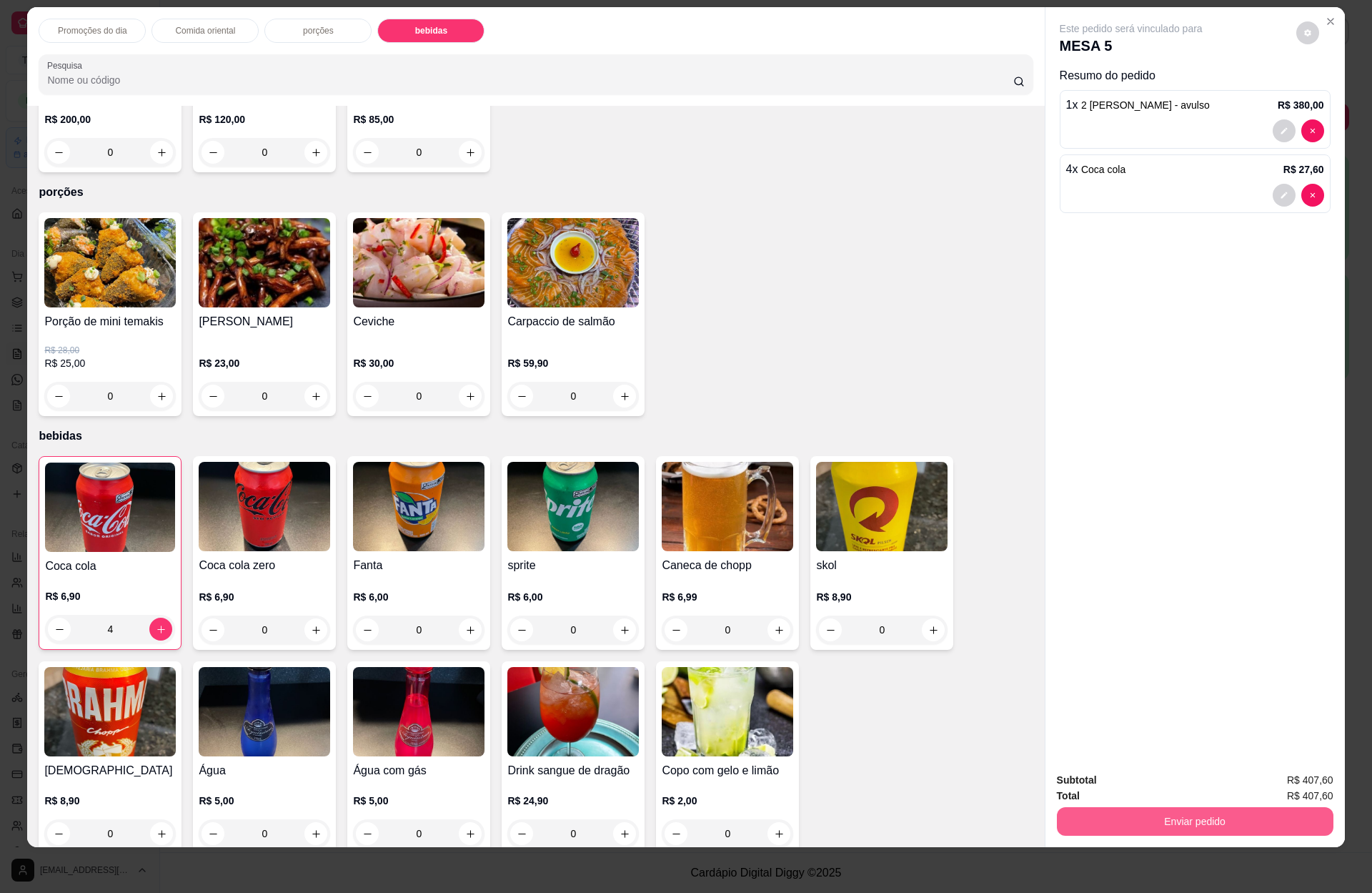
click at [1192, 818] on button "Enviar pedido" at bounding box center [1195, 822] width 277 height 29
click at [1261, 814] on button "Enviar pedido" at bounding box center [1195, 822] width 277 height 29
click at [1278, 785] on button "Enviar pedido" at bounding box center [1293, 786] width 79 height 27
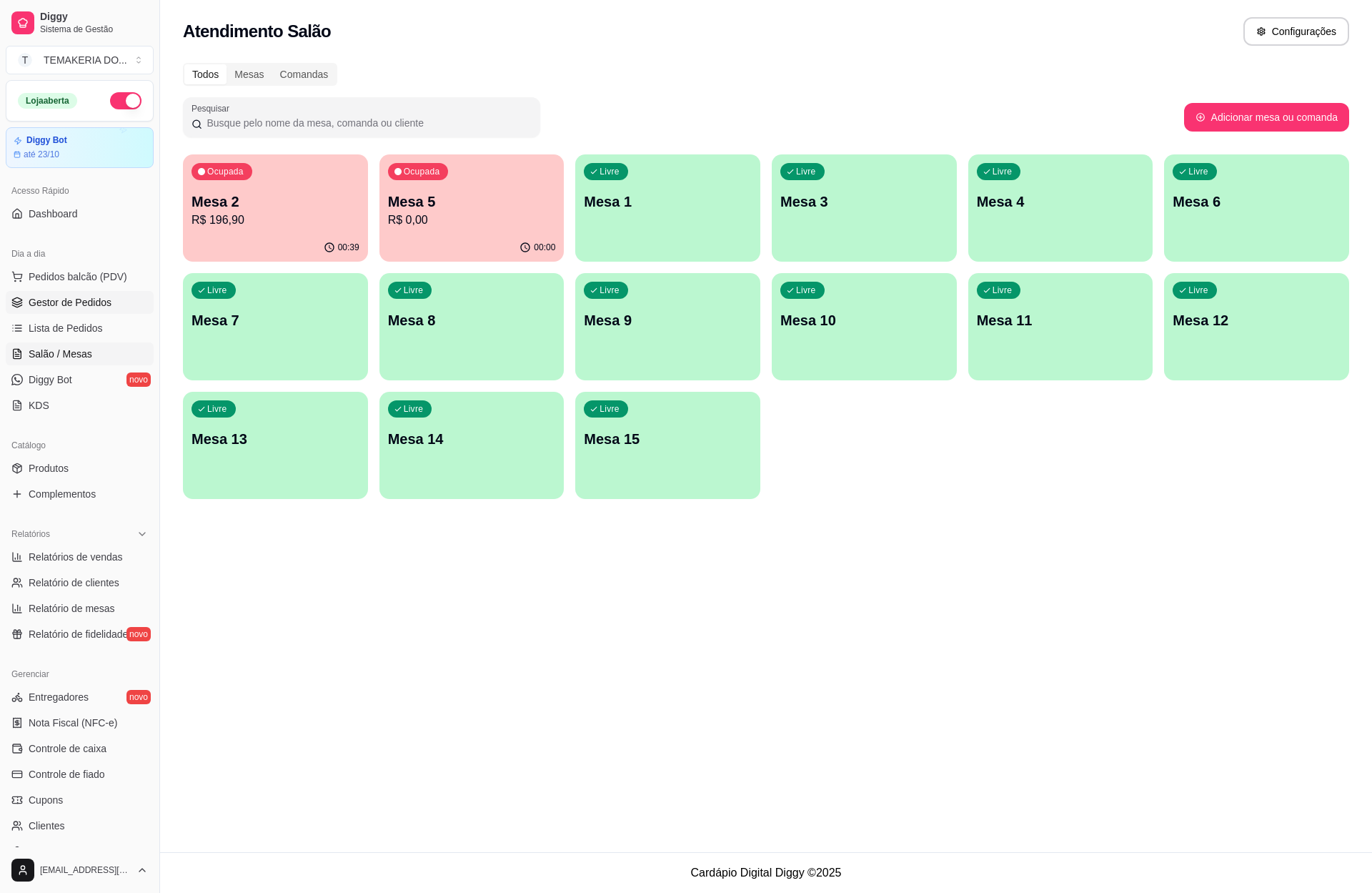
click at [107, 307] on span "Gestor de Pedidos" at bounding box center [70, 302] width 83 height 14
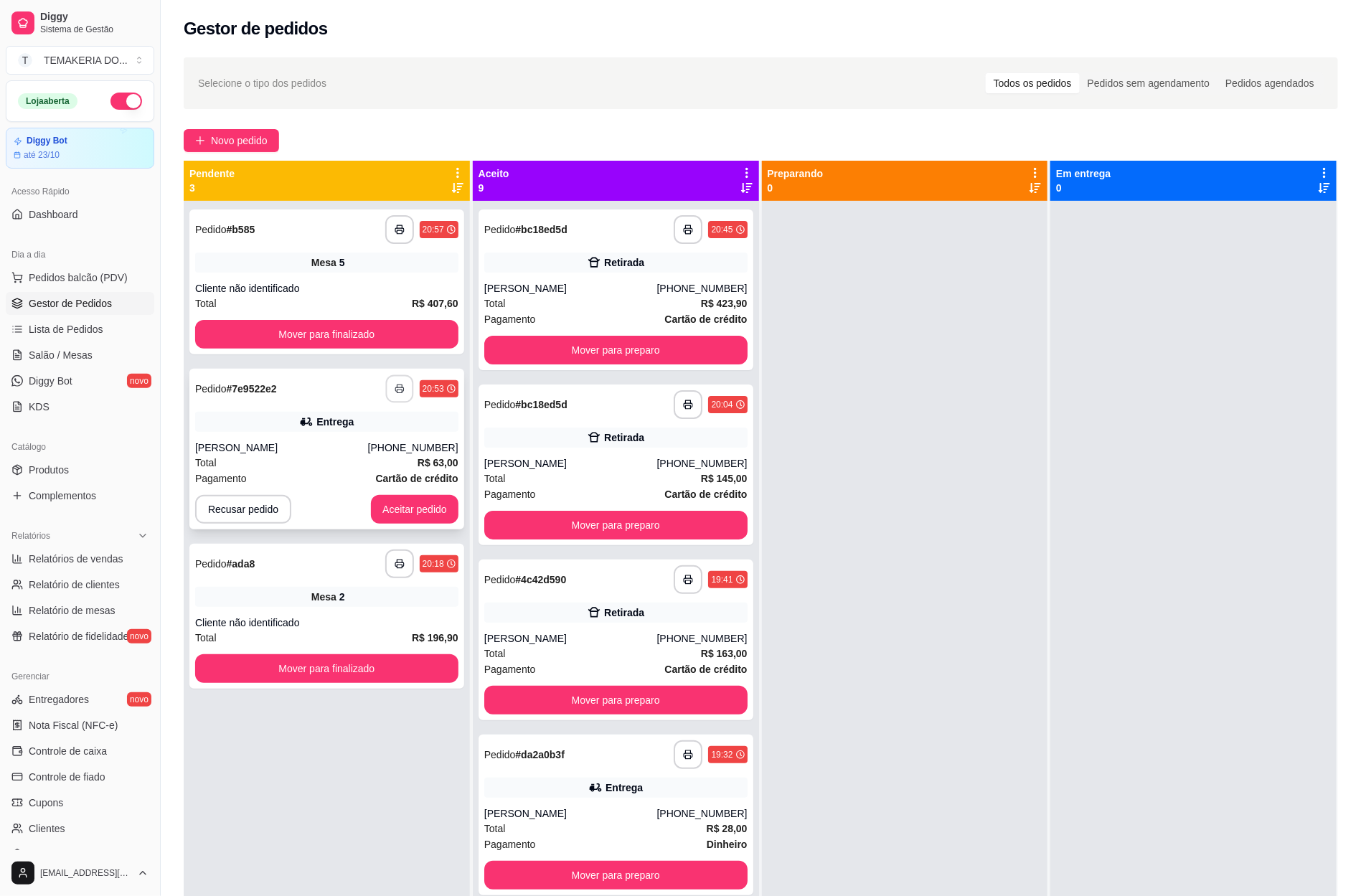
click at [395, 385] on icon "button" at bounding box center [400, 389] width 10 height 10
click at [396, 502] on button "Aceitar pedido" at bounding box center [414, 510] width 88 height 29
click at [418, 510] on button "Aceitar pedido" at bounding box center [414, 510] width 85 height 28
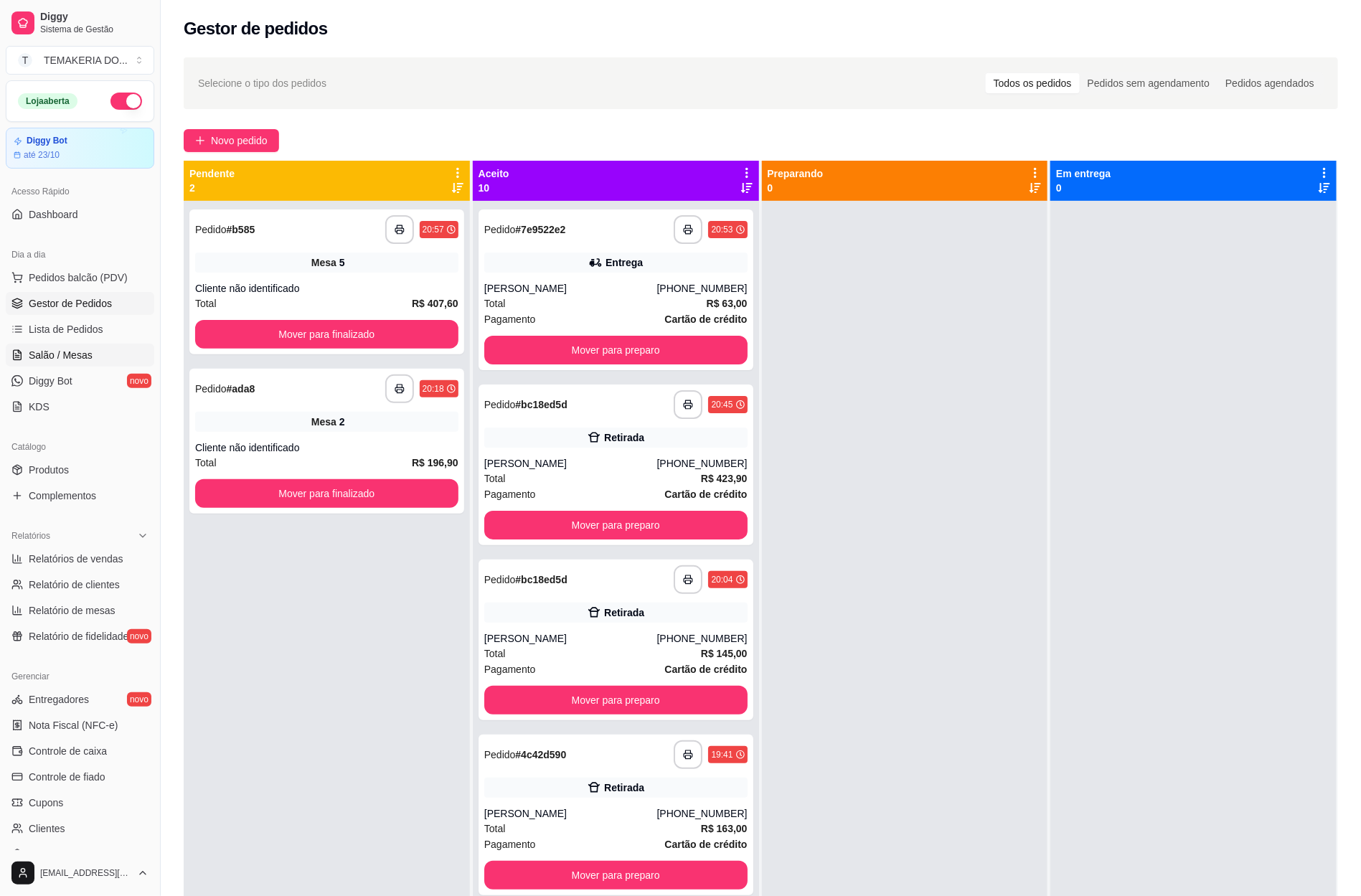
click at [64, 358] on span "Salão / Mesas" at bounding box center [61, 355] width 64 height 14
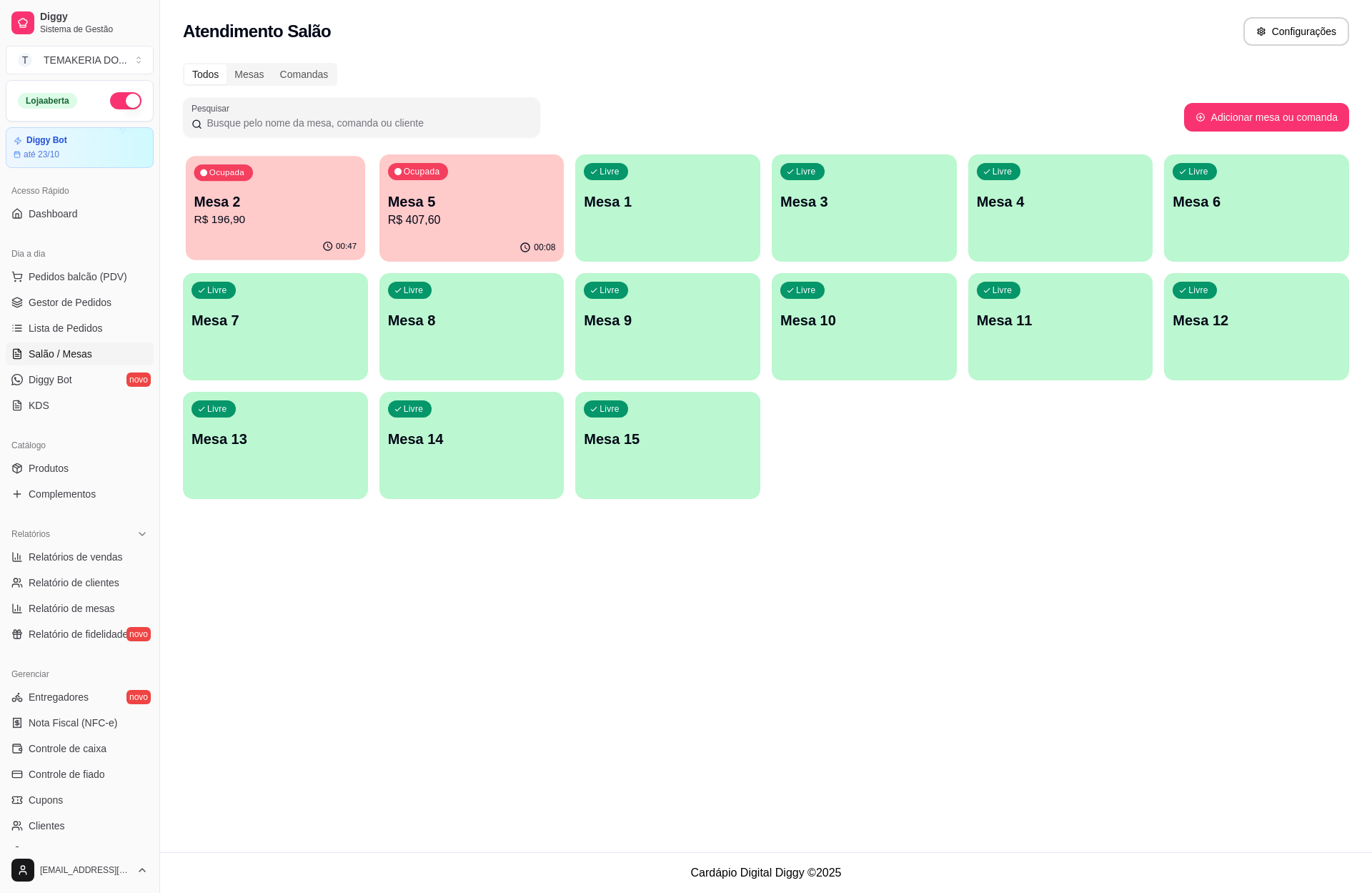
click at [328, 230] on div "Ocupada Mesa 2 R$ 196,90" at bounding box center [275, 194] width 180 height 77
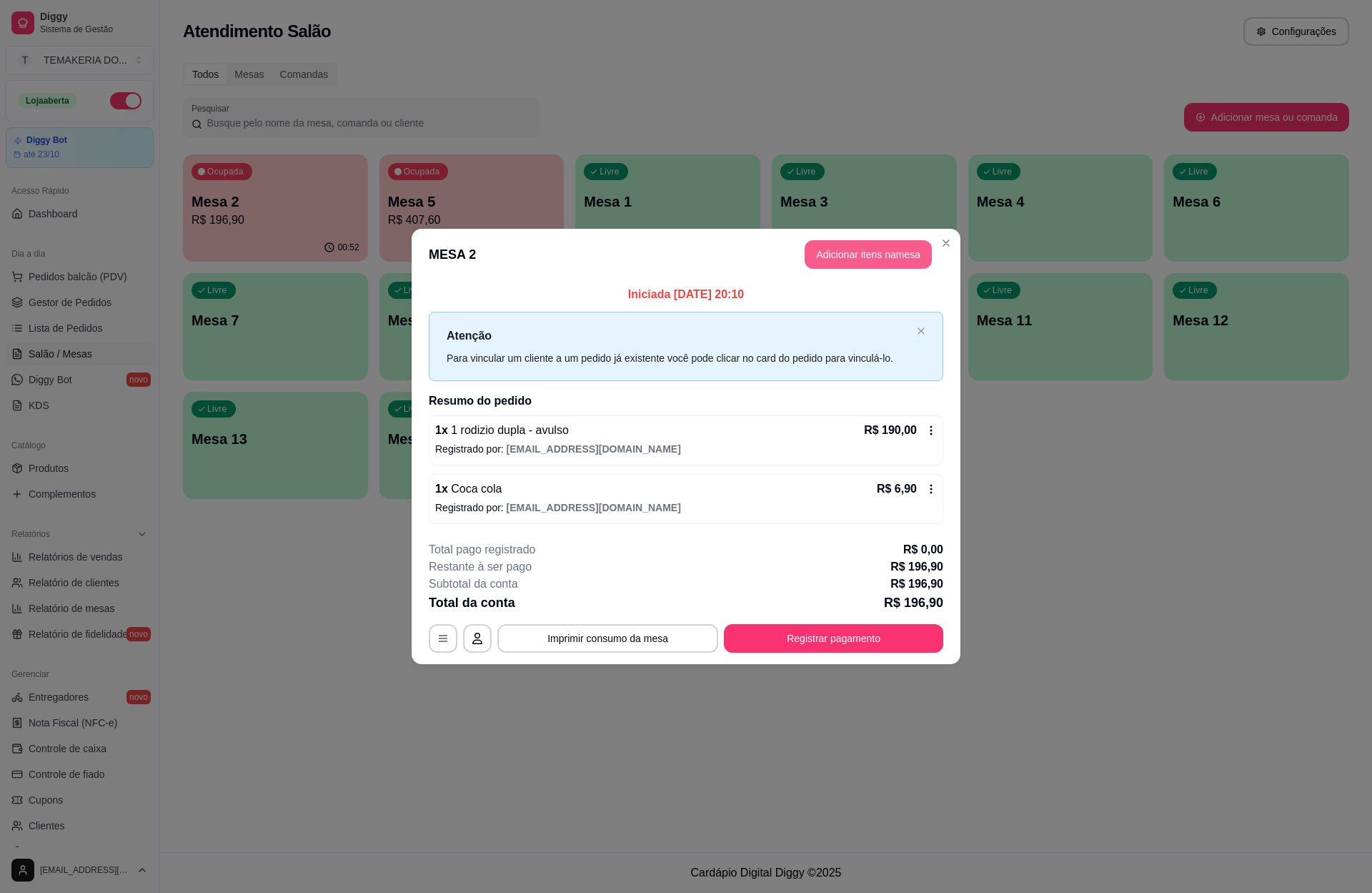
click at [840, 266] on button "Adicionar itens na mesa" at bounding box center [868, 255] width 127 height 29
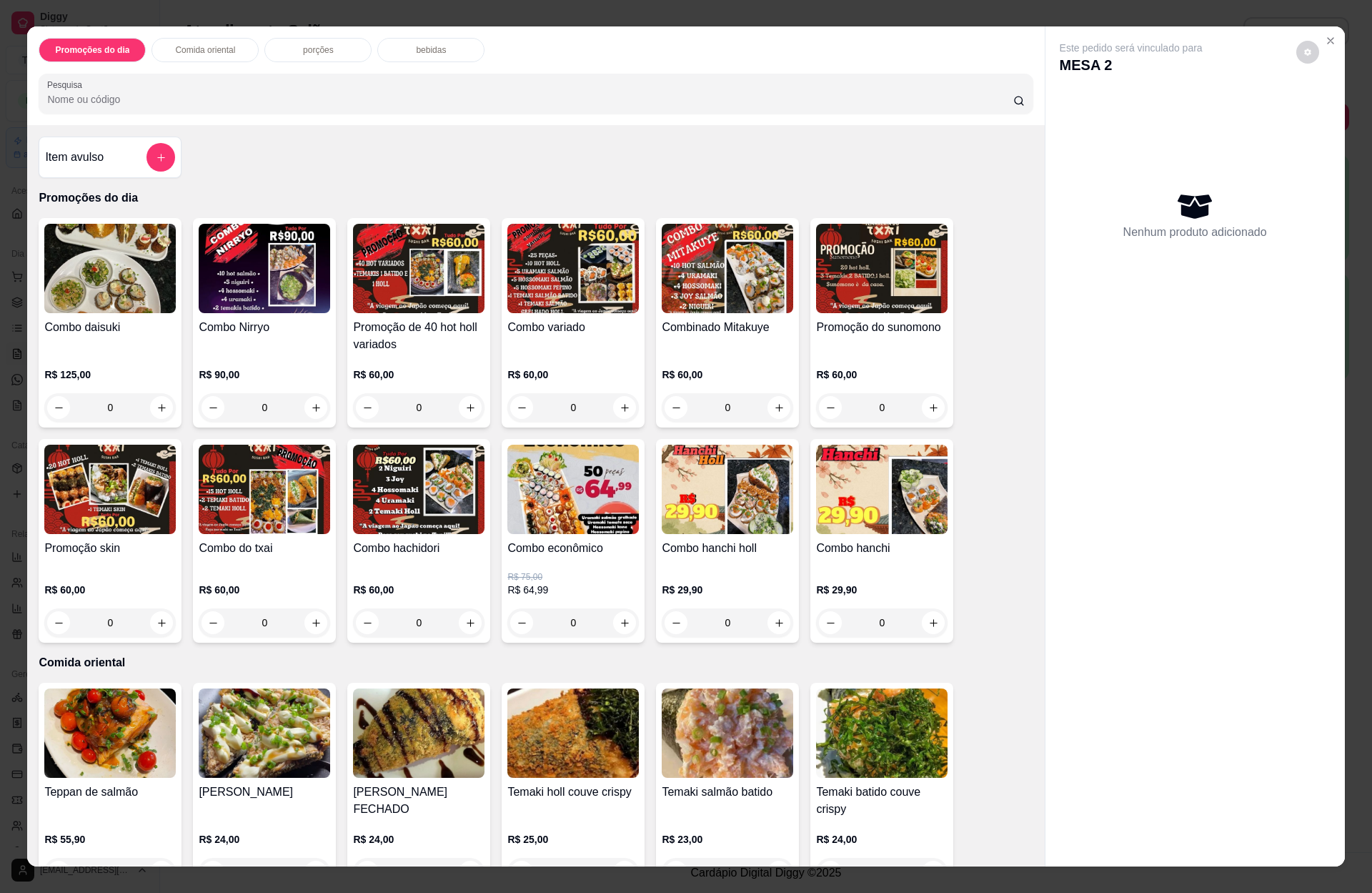
click at [416, 52] on p "bebidas" at bounding box center [431, 50] width 30 height 12
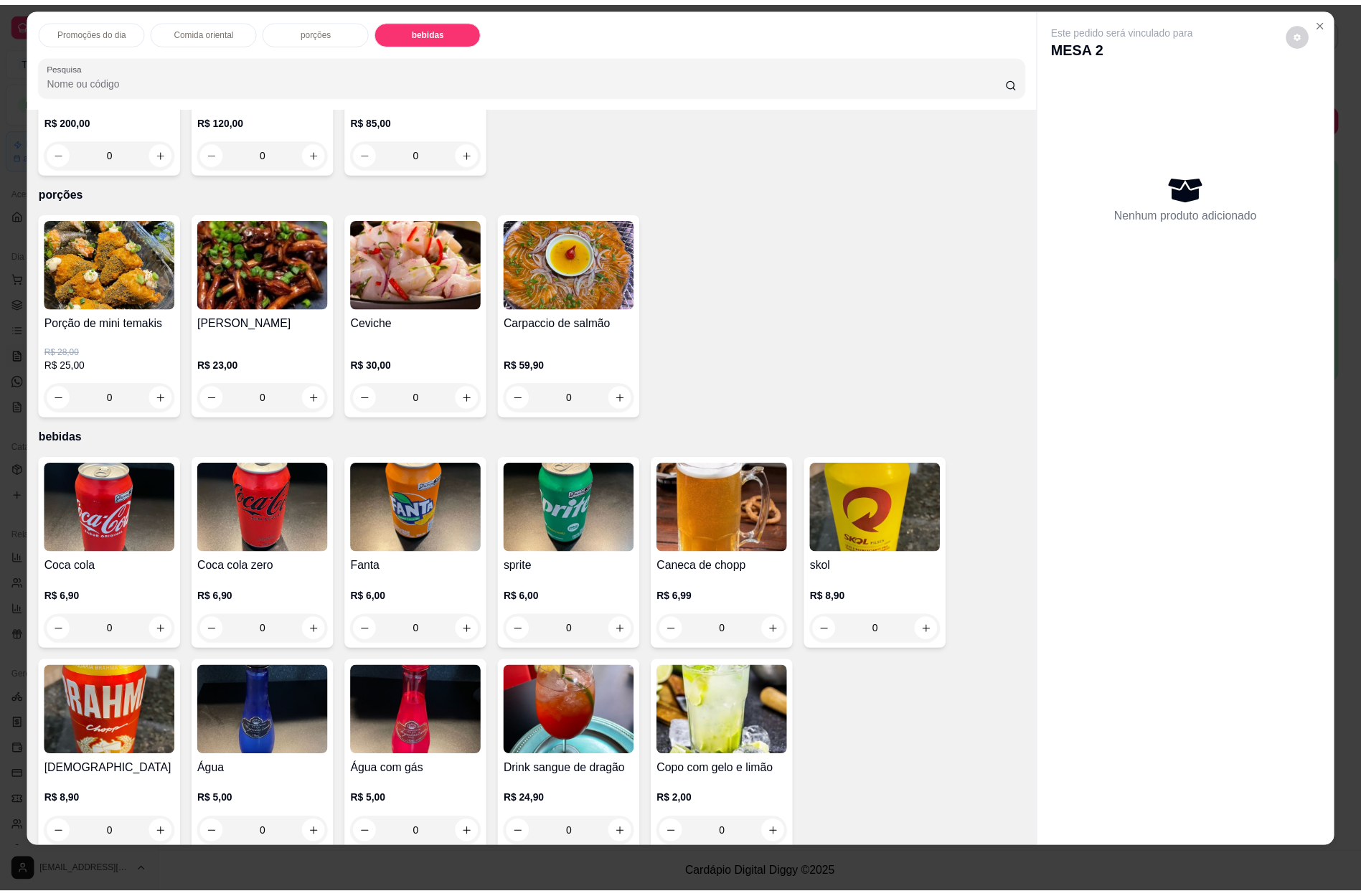
scroll to position [3333, 0]
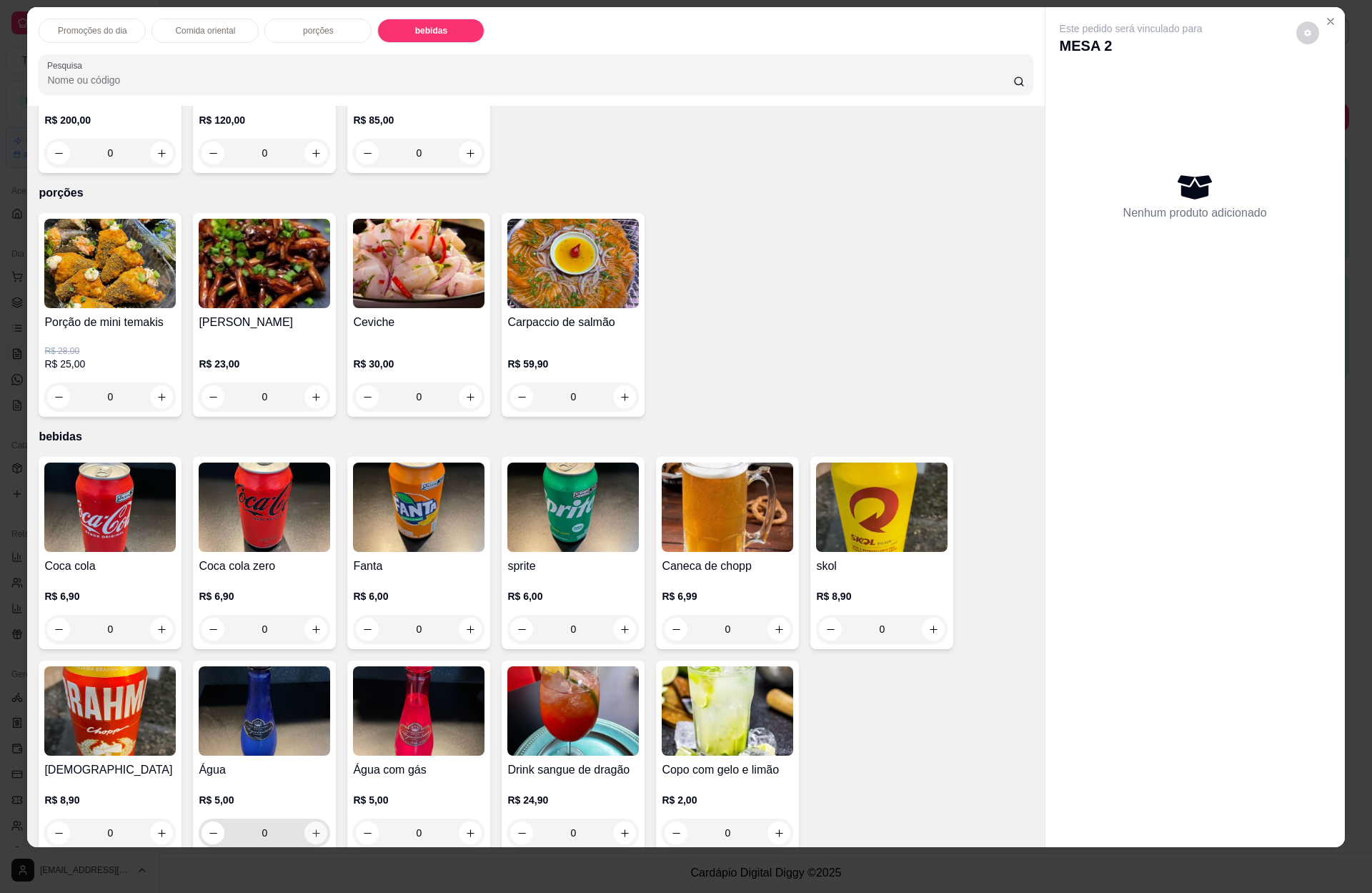
click at [311, 828] on icon "increase-product-quantity" at bounding box center [316, 833] width 11 height 11
type input "1"
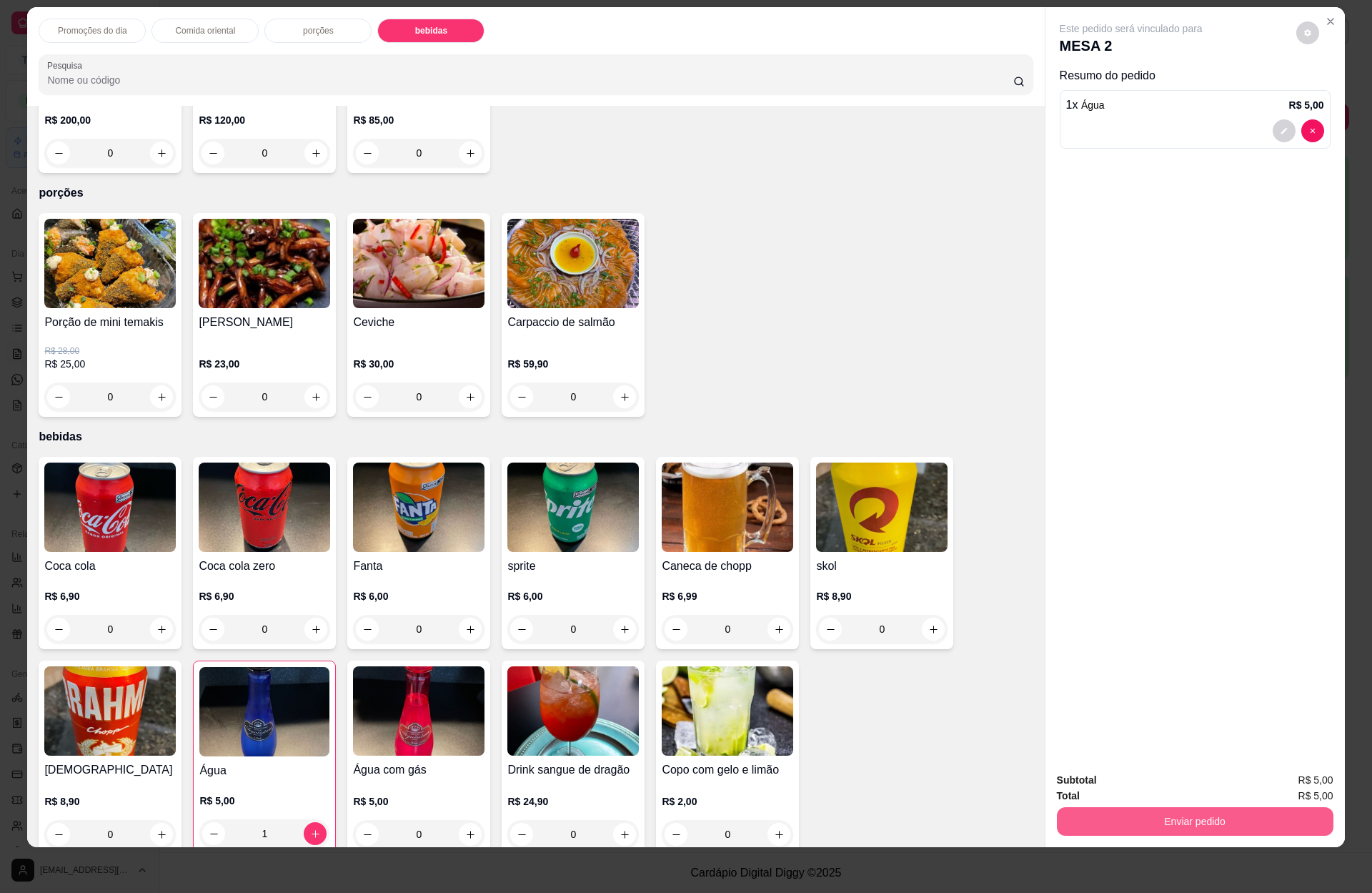
click at [1181, 811] on button "Enviar pedido" at bounding box center [1195, 822] width 277 height 29
click at [1286, 781] on button "Enviar pedido" at bounding box center [1293, 786] width 79 height 27
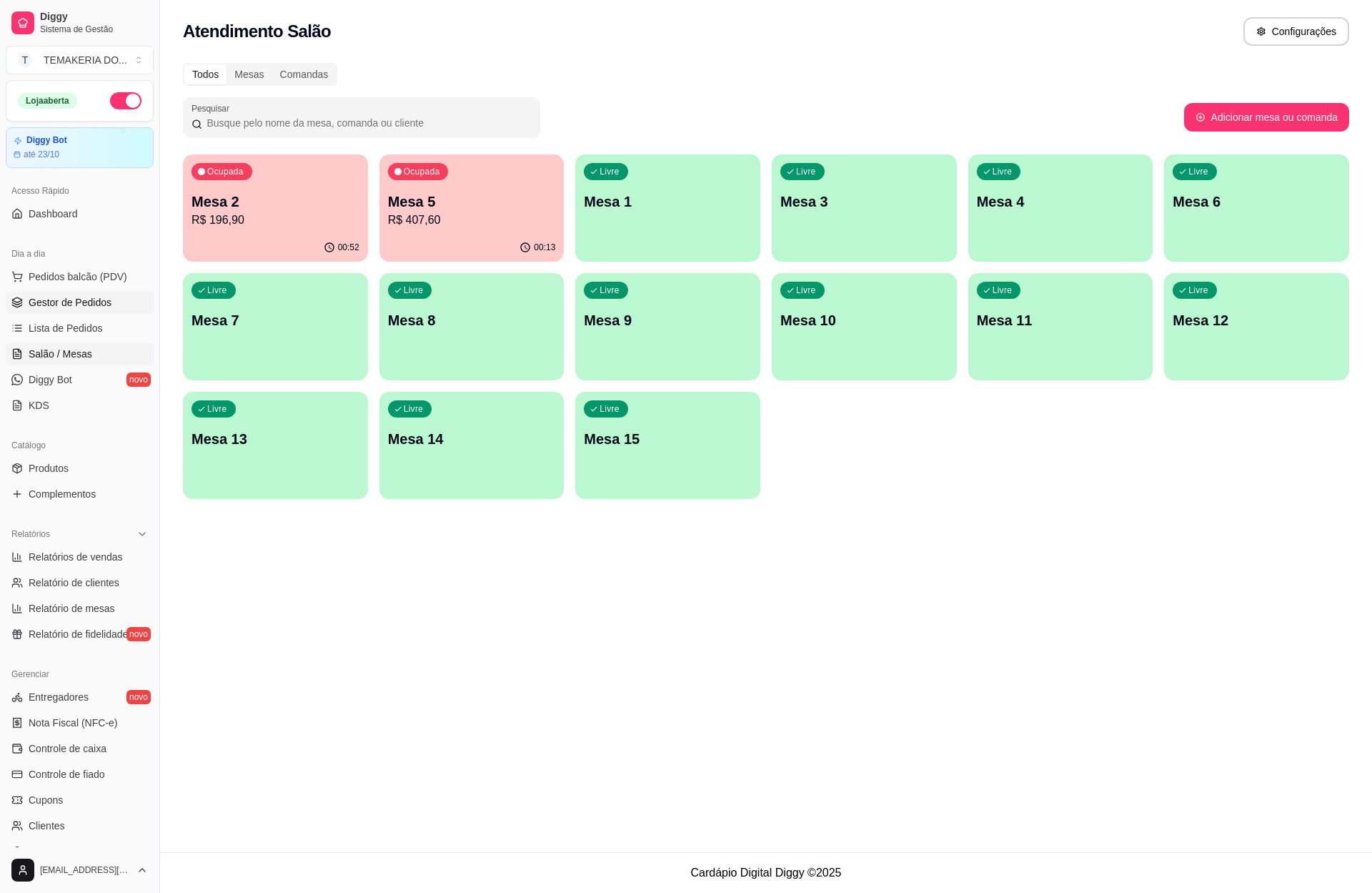
click at [103, 300] on span "Gestor de Pedidos" at bounding box center [70, 302] width 83 height 14
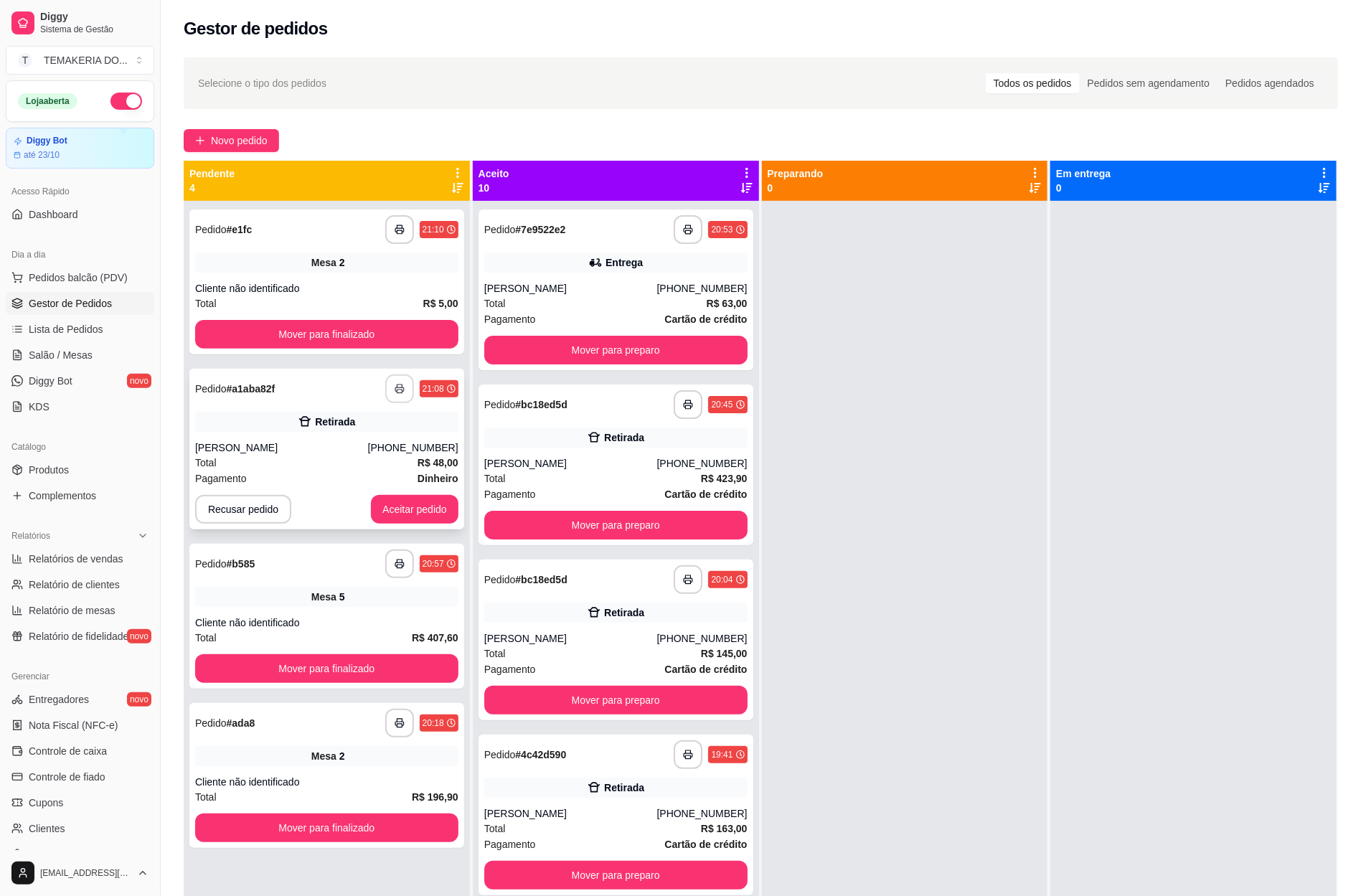
click at [390, 389] on button "button" at bounding box center [400, 389] width 29 height 29
click at [408, 511] on button "Aceitar pedido" at bounding box center [414, 510] width 85 height 28
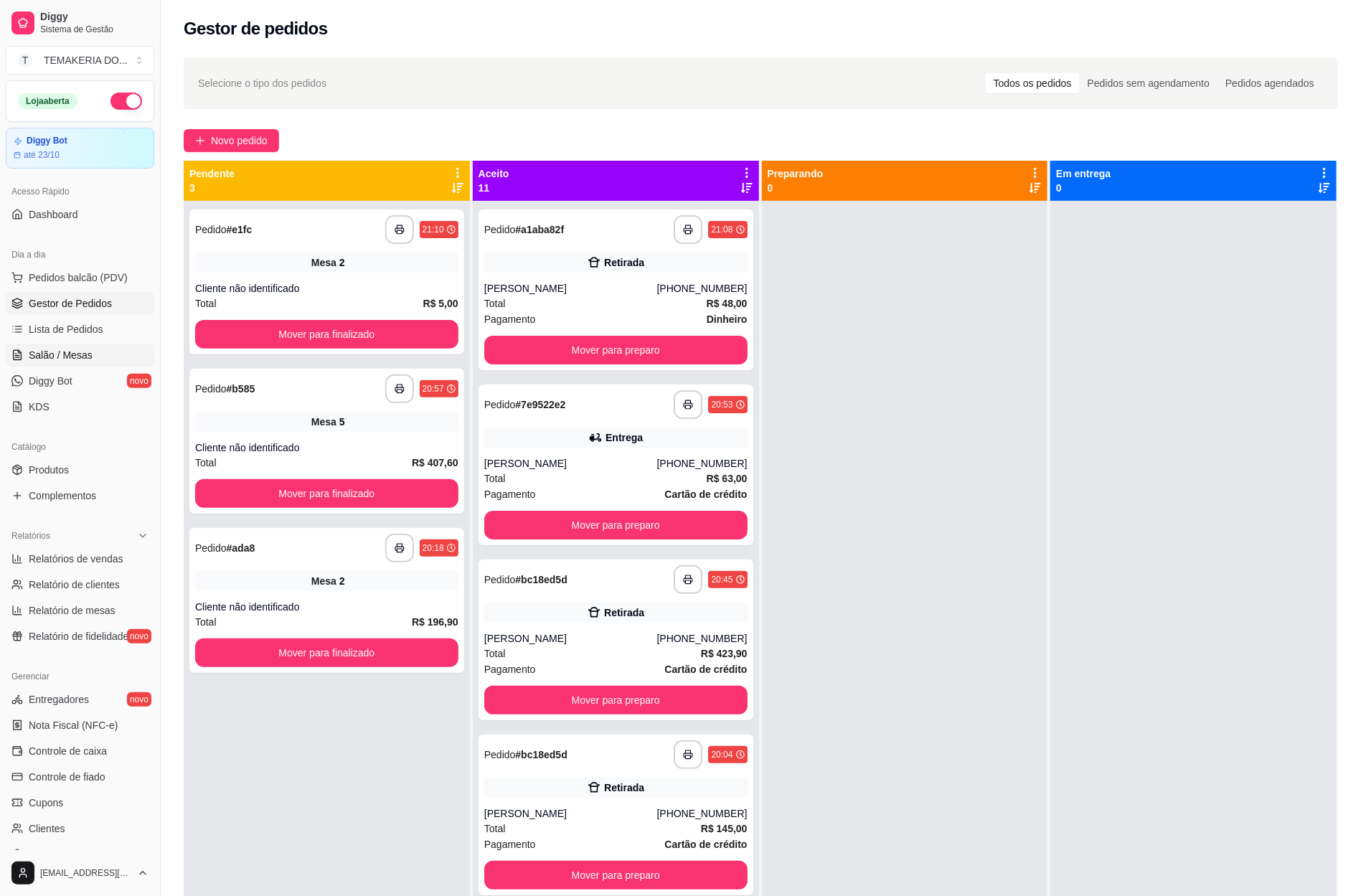
click at [88, 358] on span "Salão / Mesas" at bounding box center [61, 355] width 64 height 14
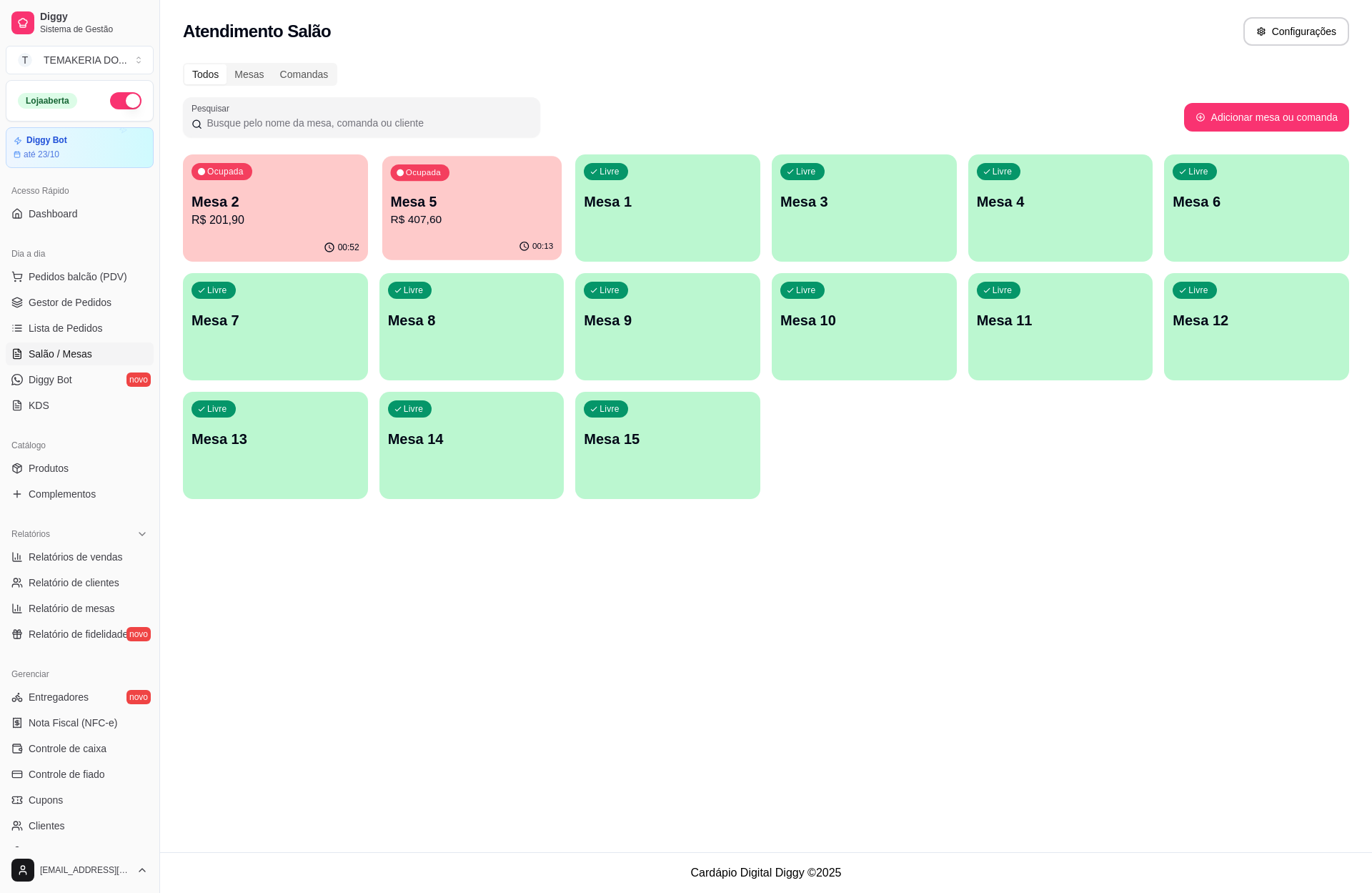
click at [429, 243] on div "00:13" at bounding box center [472, 247] width 180 height 27
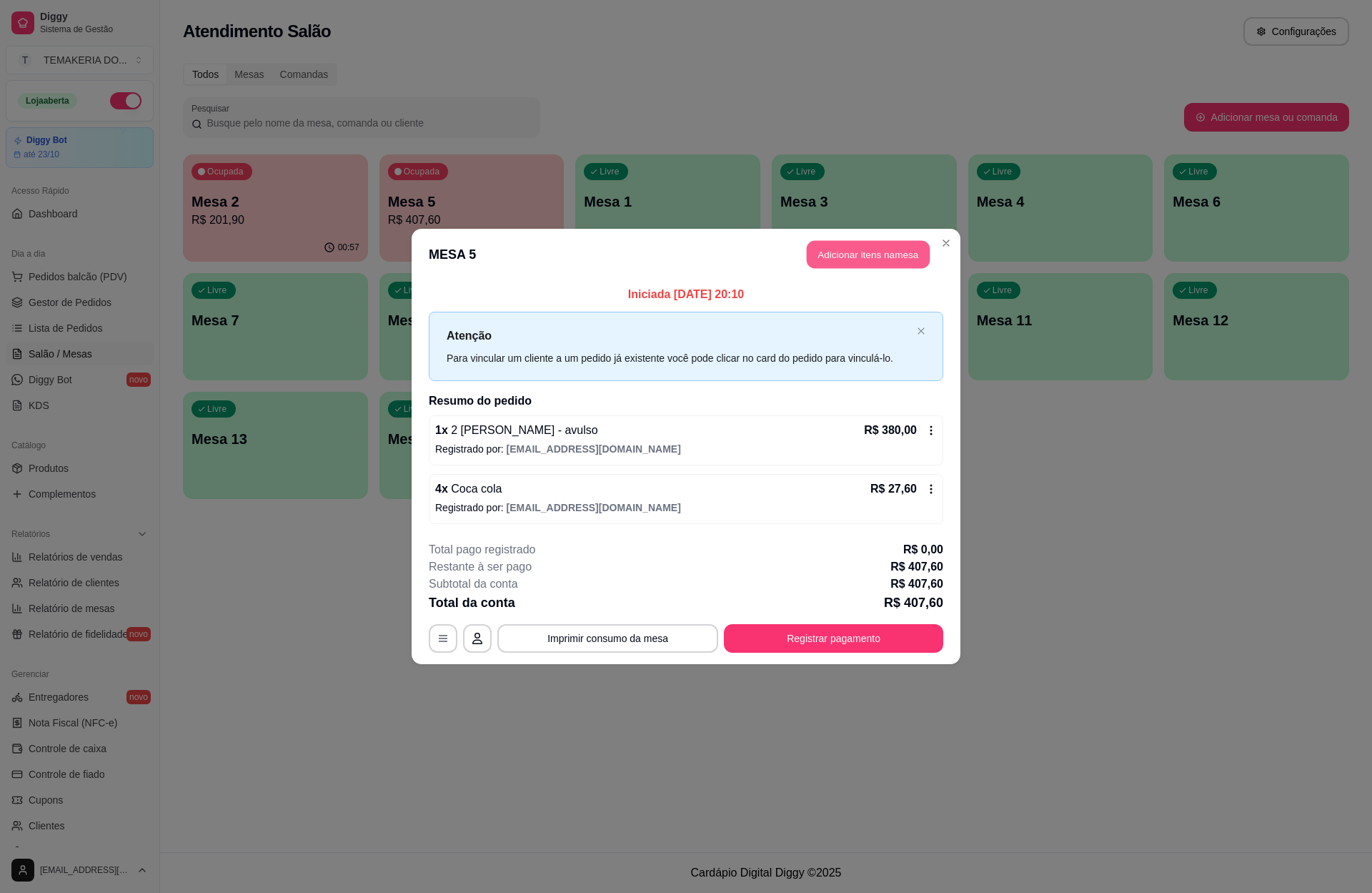
click at [826, 250] on button "Adicionar itens na mesa" at bounding box center [868, 255] width 123 height 28
click at [390, 40] on div "bebidas" at bounding box center [430, 50] width 107 height 25
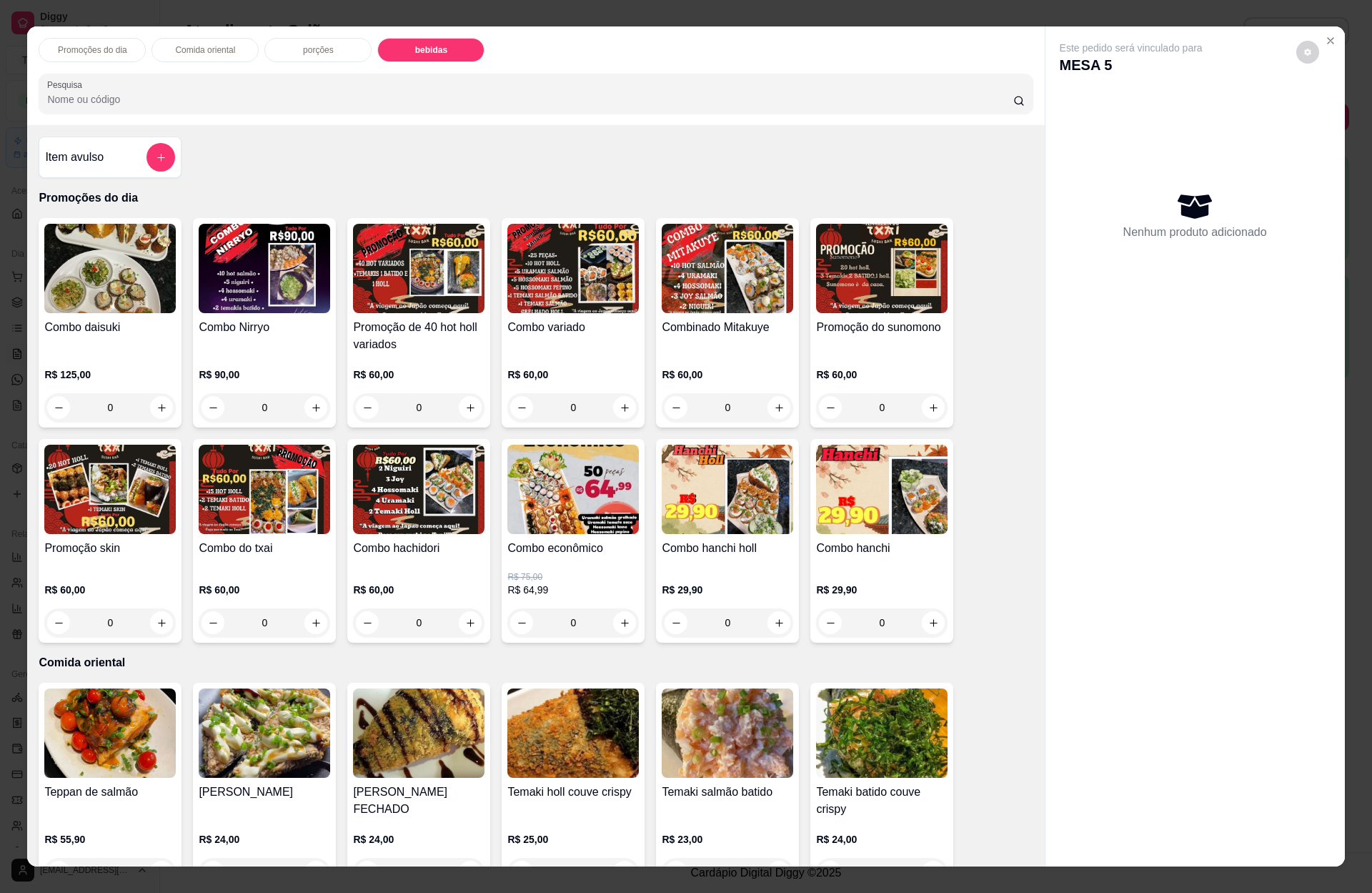
scroll to position [19, 0]
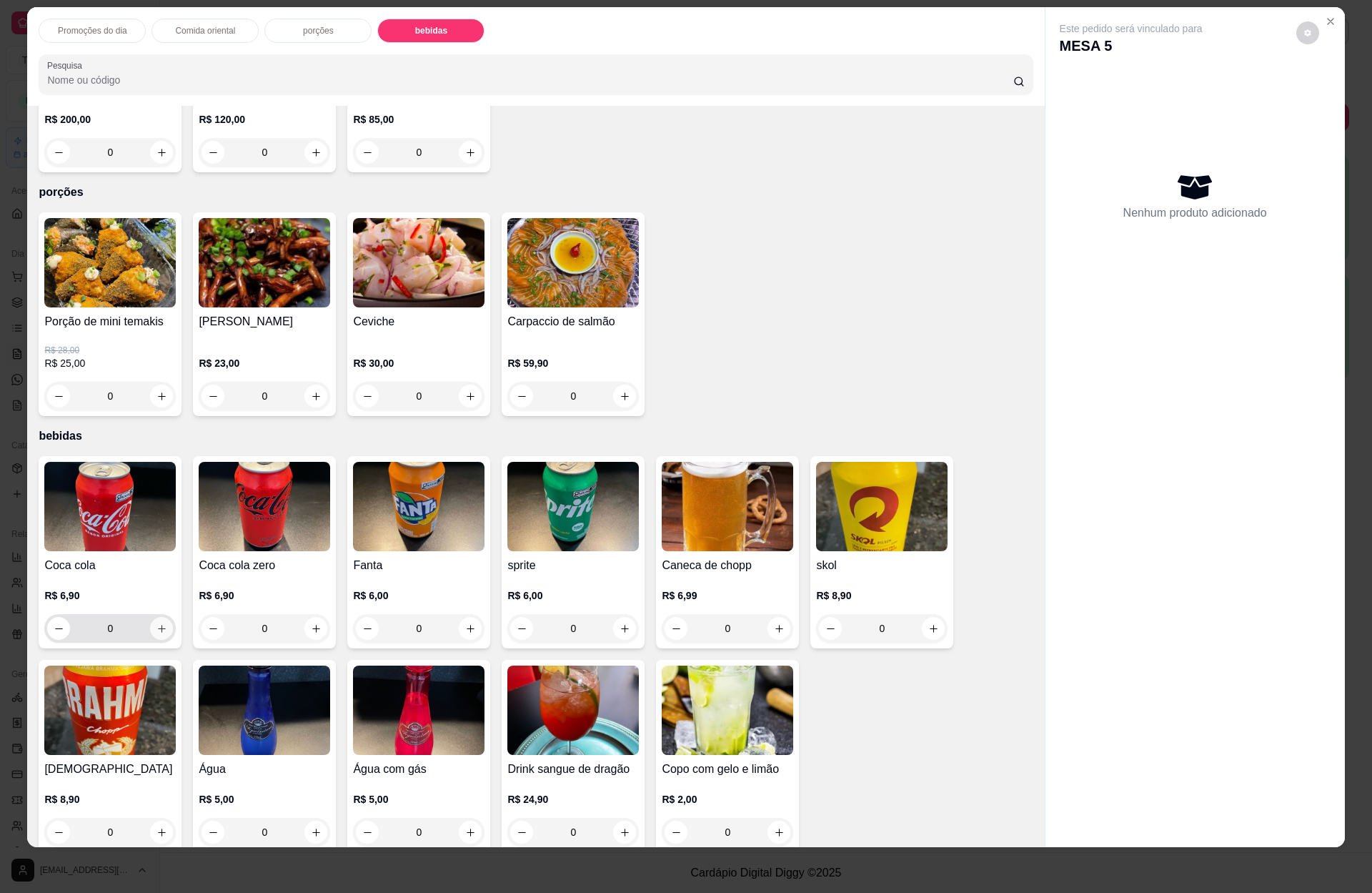
click at [154, 617] on button "increase-product-quantity" at bounding box center [161, 628] width 23 height 23
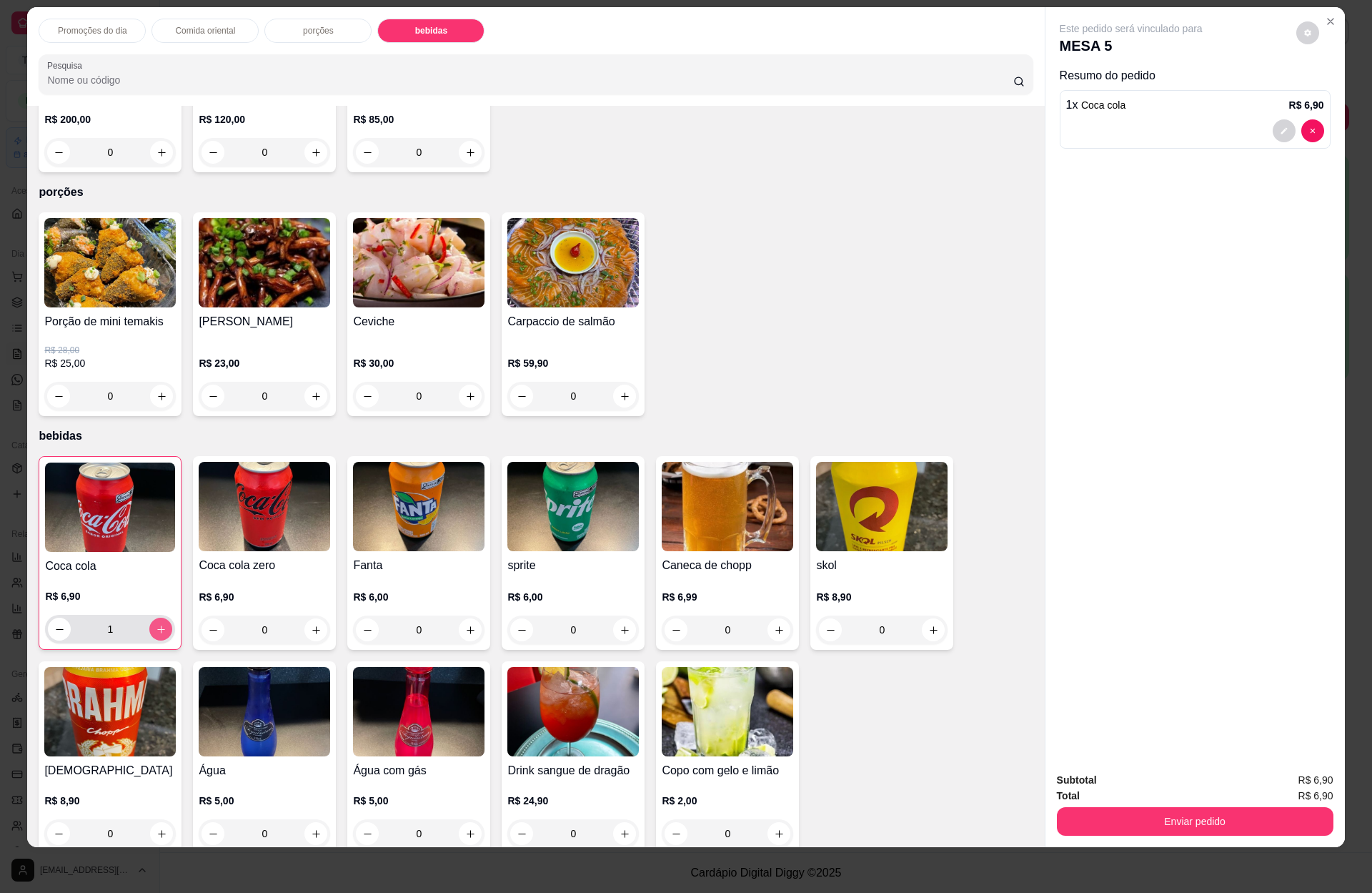
click at [152, 617] on button "increase-product-quantity" at bounding box center [161, 629] width 23 height 23
click at [156, 624] on icon "increase-product-quantity" at bounding box center [161, 629] width 11 height 11
type input "4"
click at [1149, 816] on button "Enviar pedido" at bounding box center [1195, 822] width 277 height 29
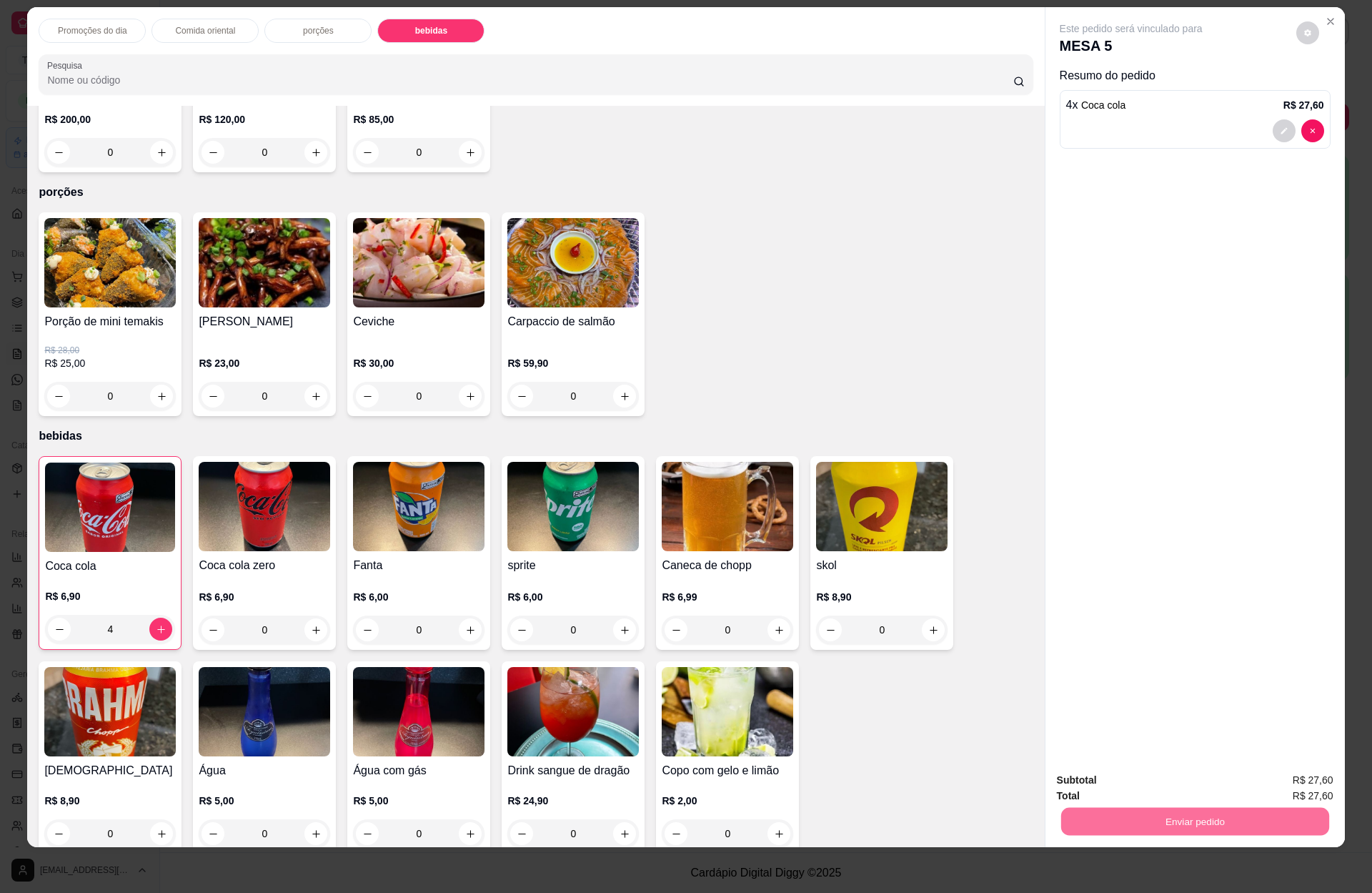
click at [1278, 787] on button "Enviar pedido" at bounding box center [1293, 786] width 81 height 27
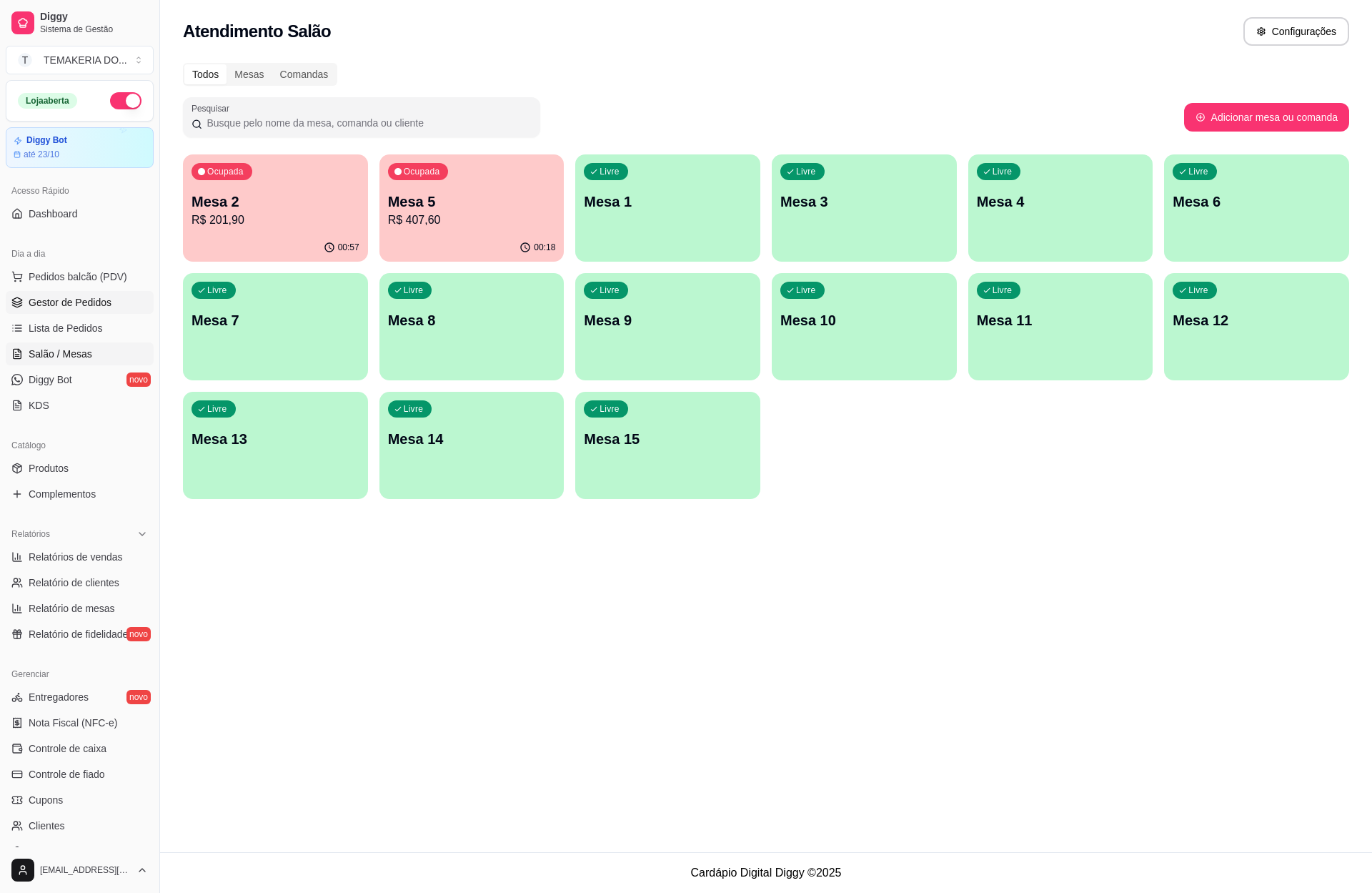
click at [68, 296] on span "Gestor de Pedidos" at bounding box center [70, 302] width 83 height 14
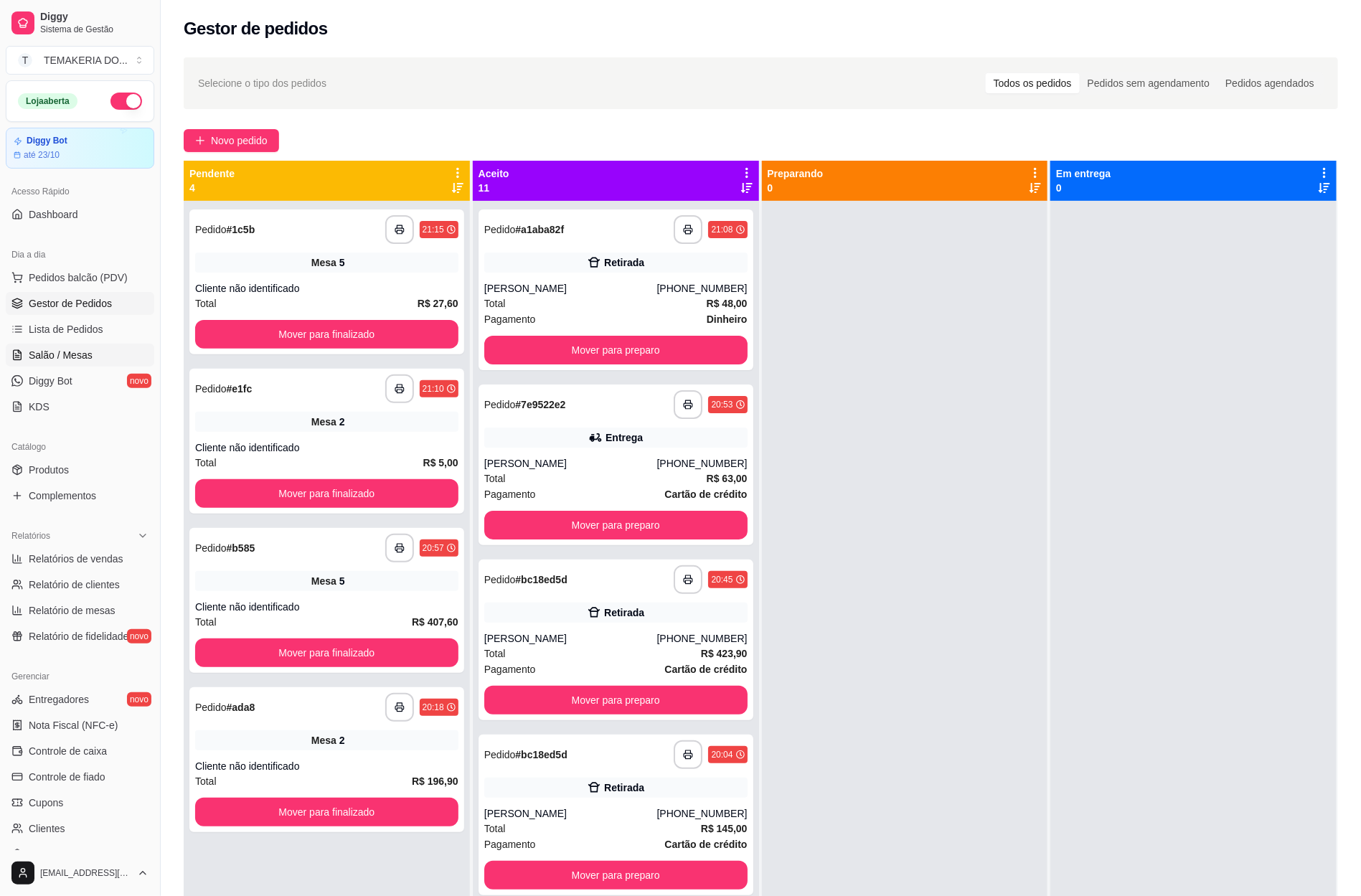
click at [69, 351] on span "Salão / Mesas" at bounding box center [61, 355] width 64 height 14
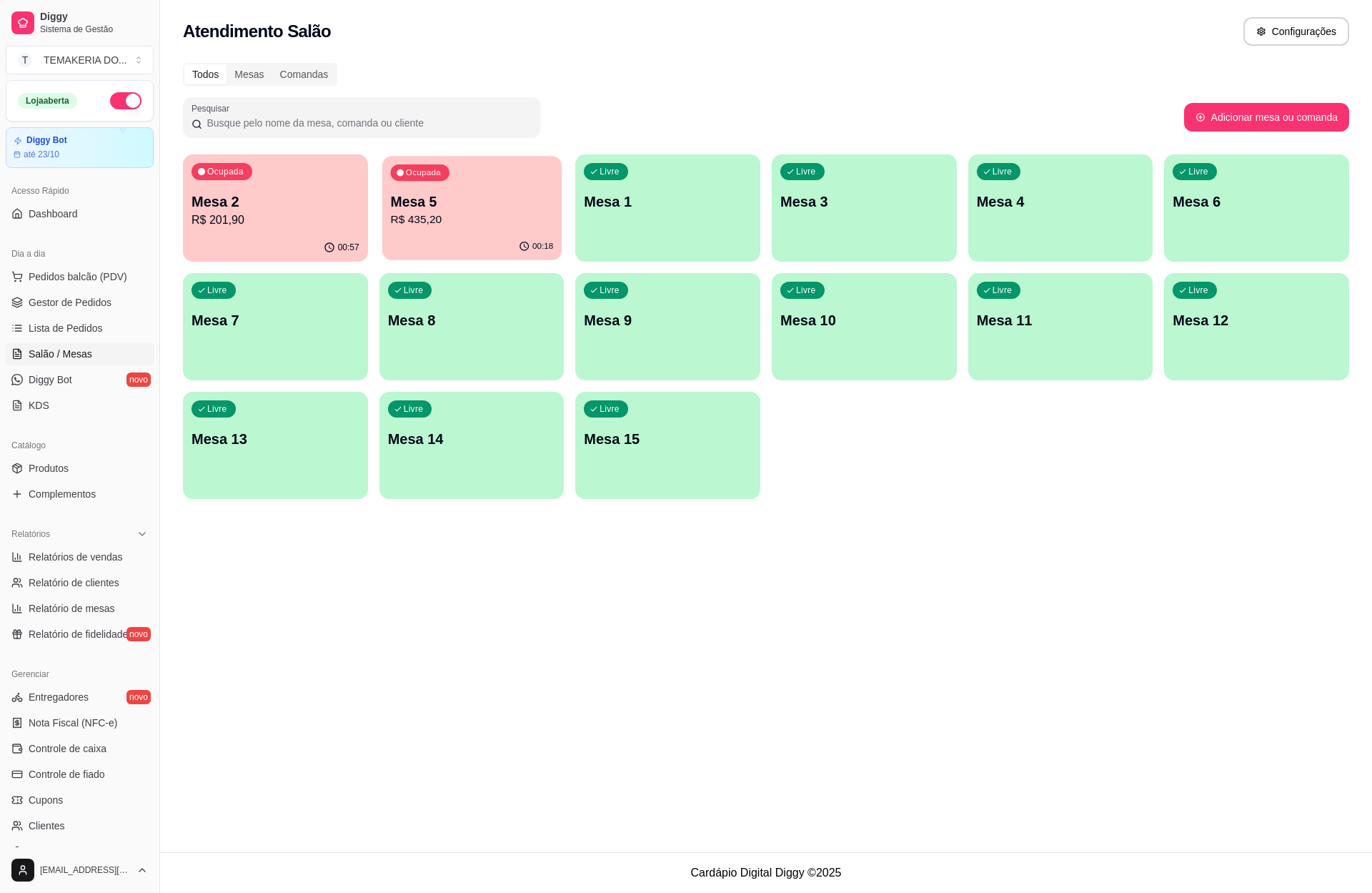
click at [439, 219] on p "R$ 435,20" at bounding box center [472, 219] width 163 height 17
